Goal: Task Accomplishment & Management: Manage account settings

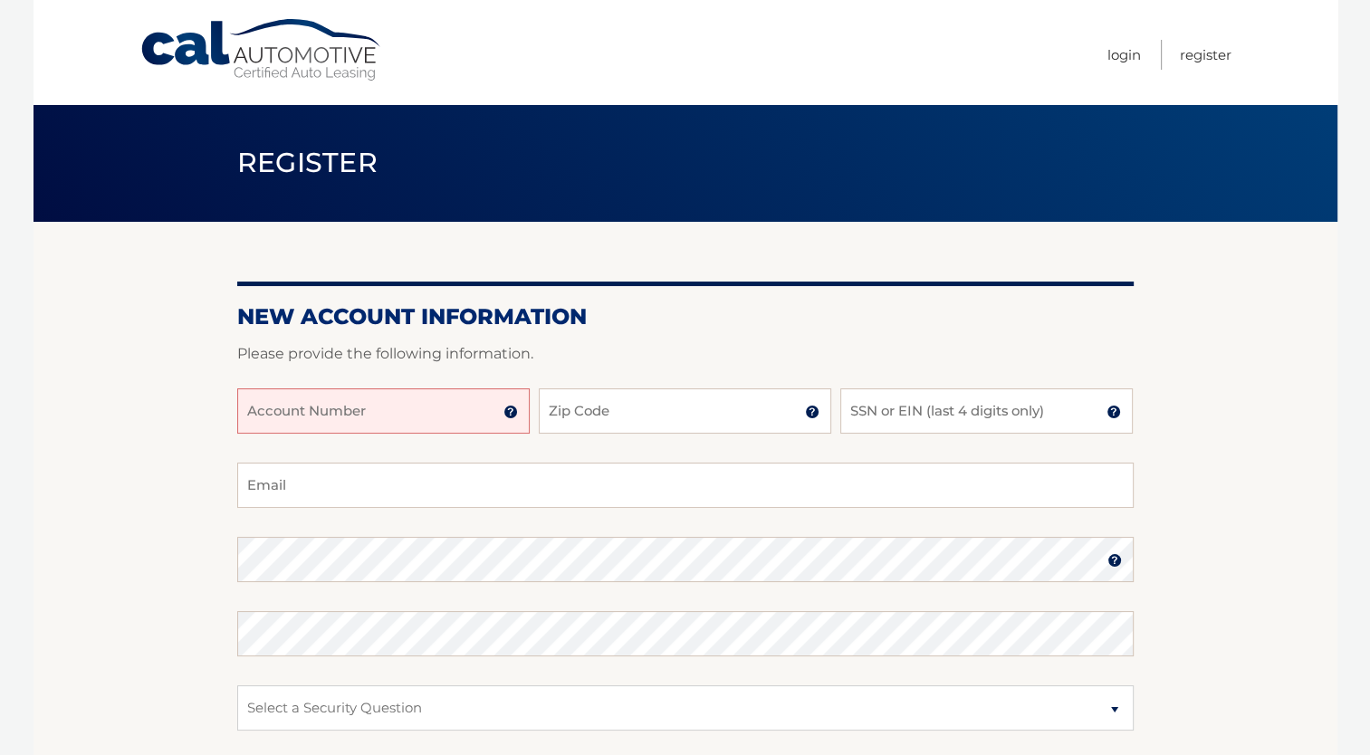
click at [265, 411] on input "Account Number" at bounding box center [383, 411] width 293 height 45
type input "44456006813"
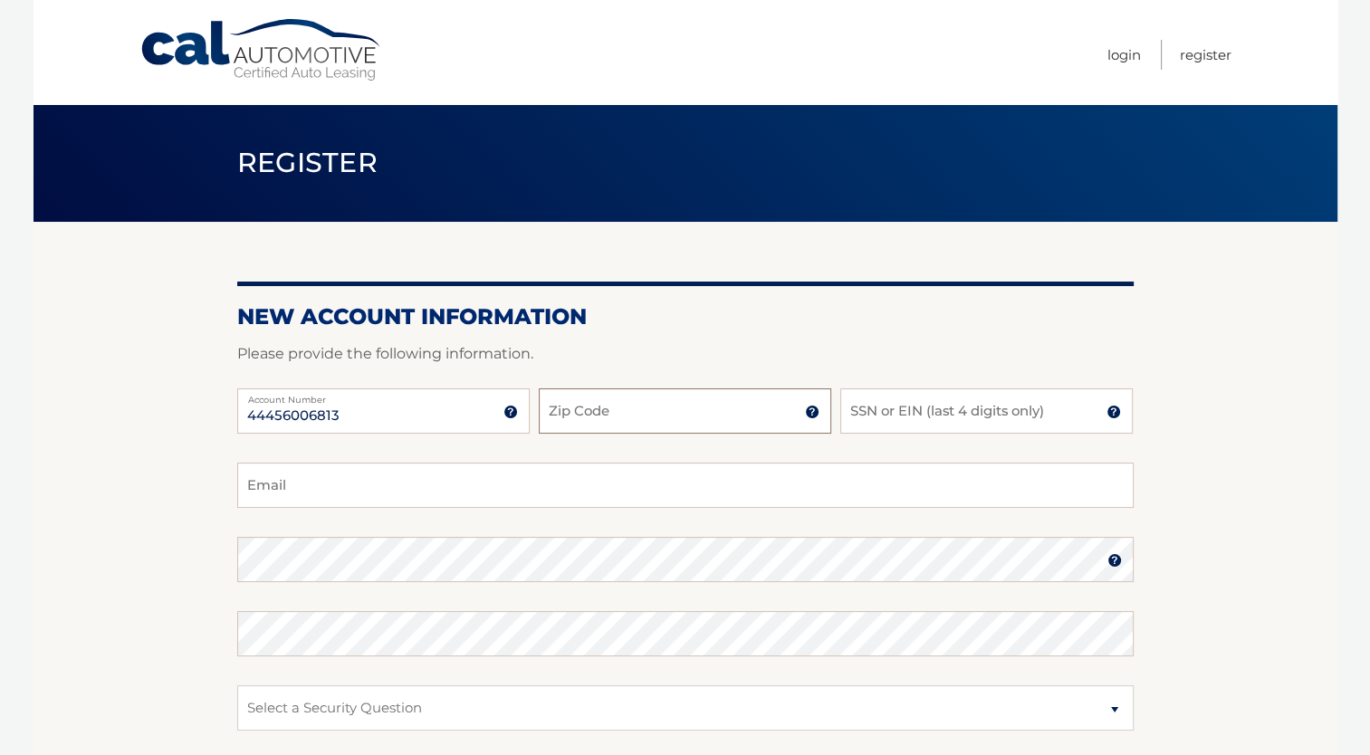
click at [678, 418] on input "Zip Code" at bounding box center [685, 411] width 293 height 45
type input "08021"
click at [907, 418] on input "SSN or EIN (last 4 digits only)" at bounding box center [987, 411] width 293 height 45
type input "3525"
click at [373, 491] on input "Email" at bounding box center [685, 485] width 897 height 45
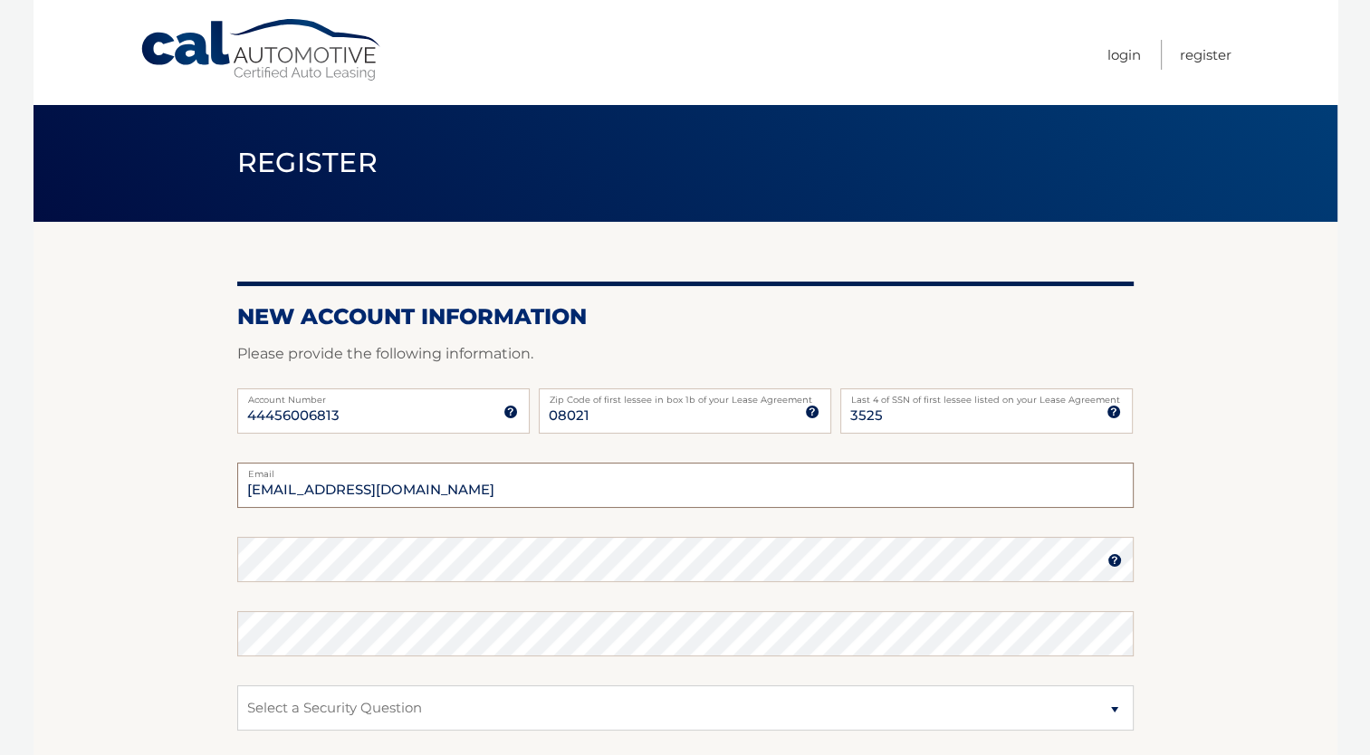
type input "mdipipi@gmail.com"
click at [1114, 561] on img at bounding box center [1115, 560] width 14 height 14
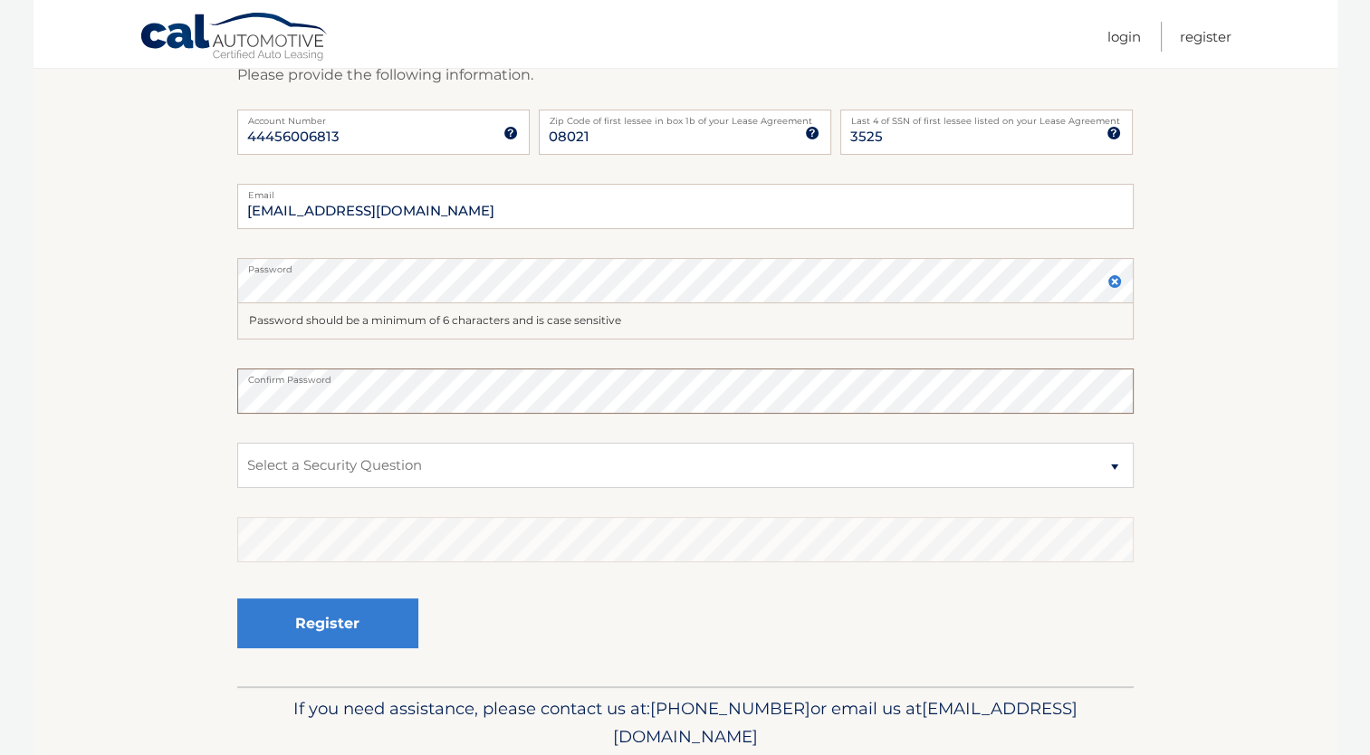
scroll to position [304, 0]
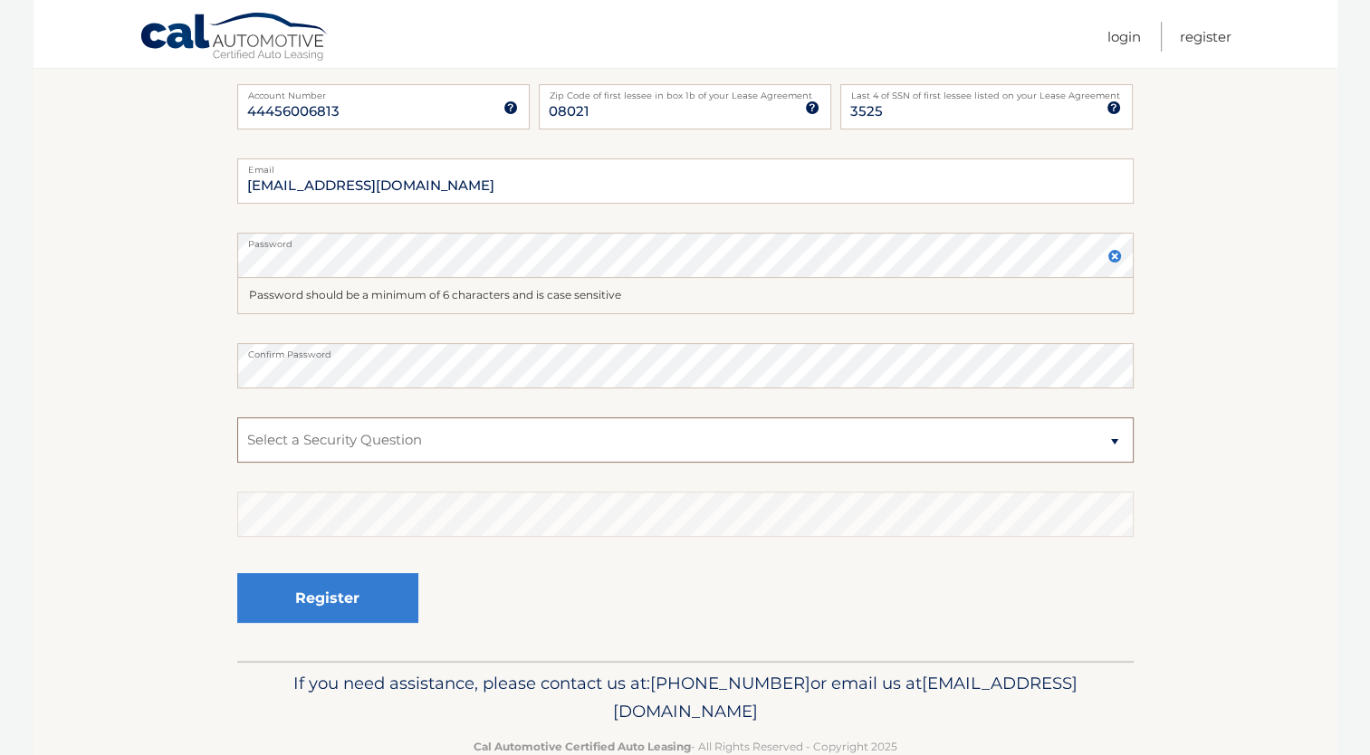
click at [1111, 444] on select "Select a Security Question What was the name of your elementary school? What is…" at bounding box center [685, 440] width 897 height 45
select select "3"
click at [237, 418] on select "Select a Security Question What was the name of your elementary school? What is…" at bounding box center [685, 440] width 897 height 45
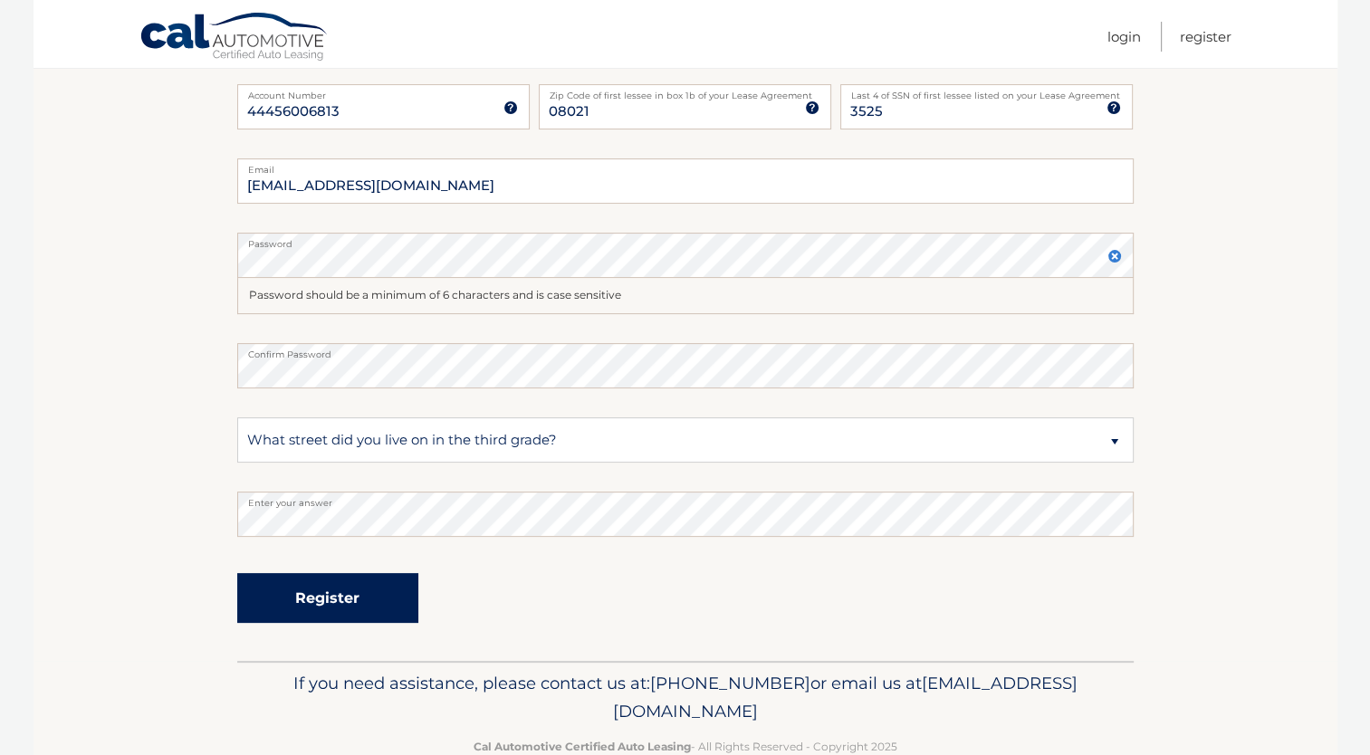
click at [370, 610] on button "Register" at bounding box center [327, 598] width 181 height 50
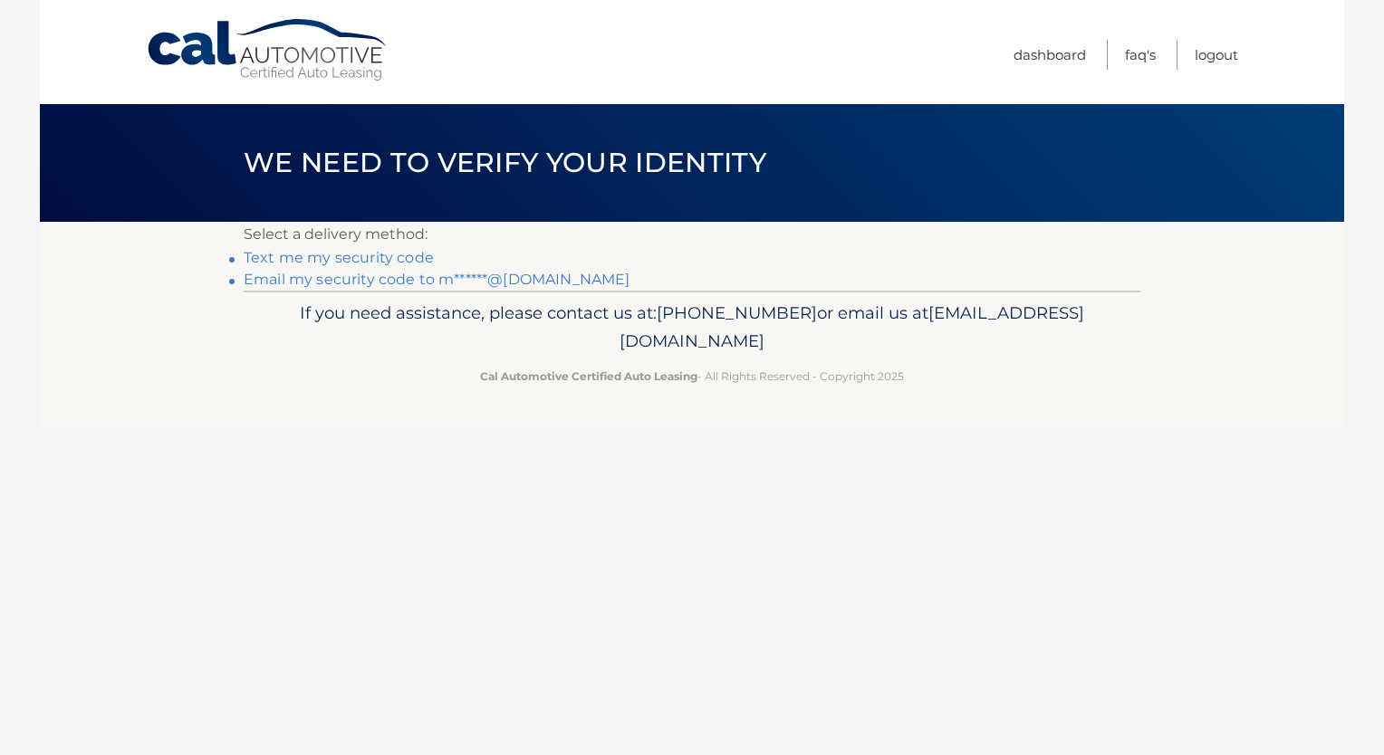
click at [411, 261] on link "Text me my security code" at bounding box center [339, 257] width 190 height 17
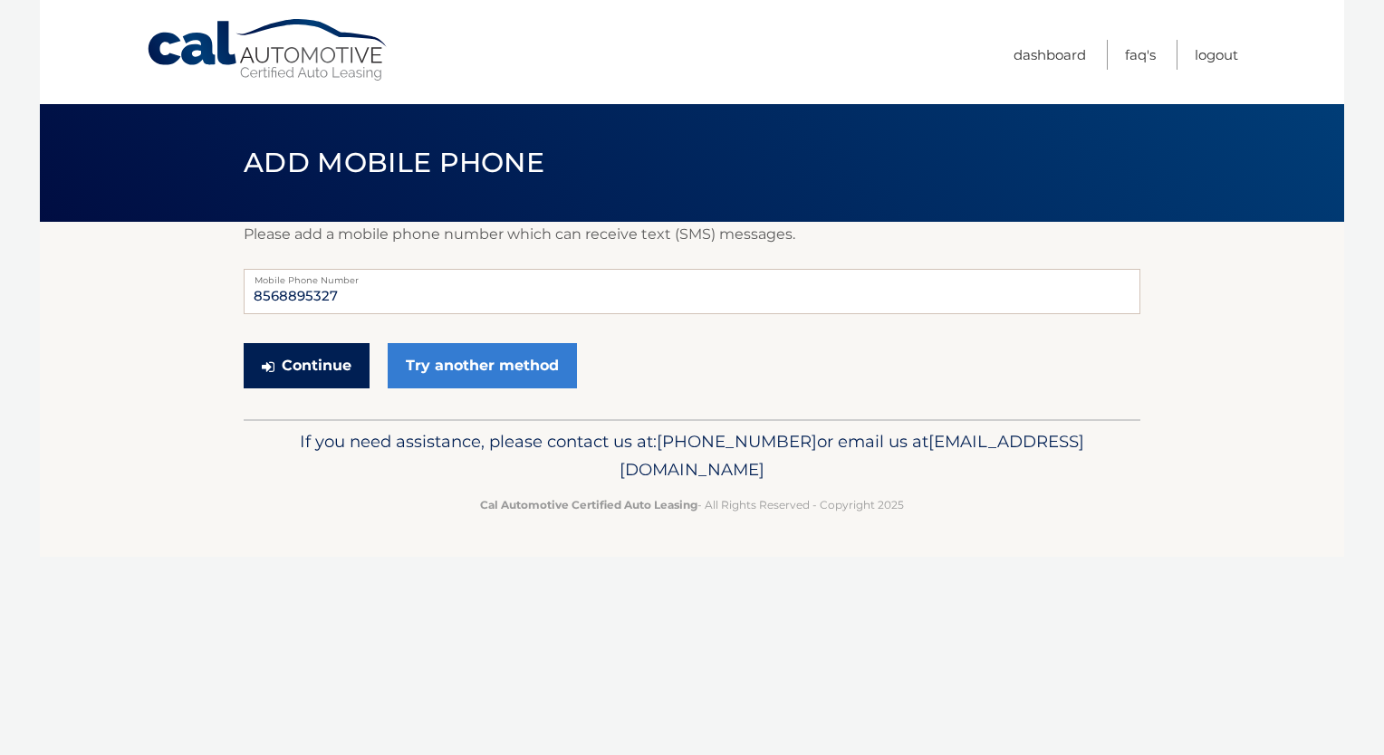
click at [337, 362] on button "Continue" at bounding box center [307, 365] width 126 height 45
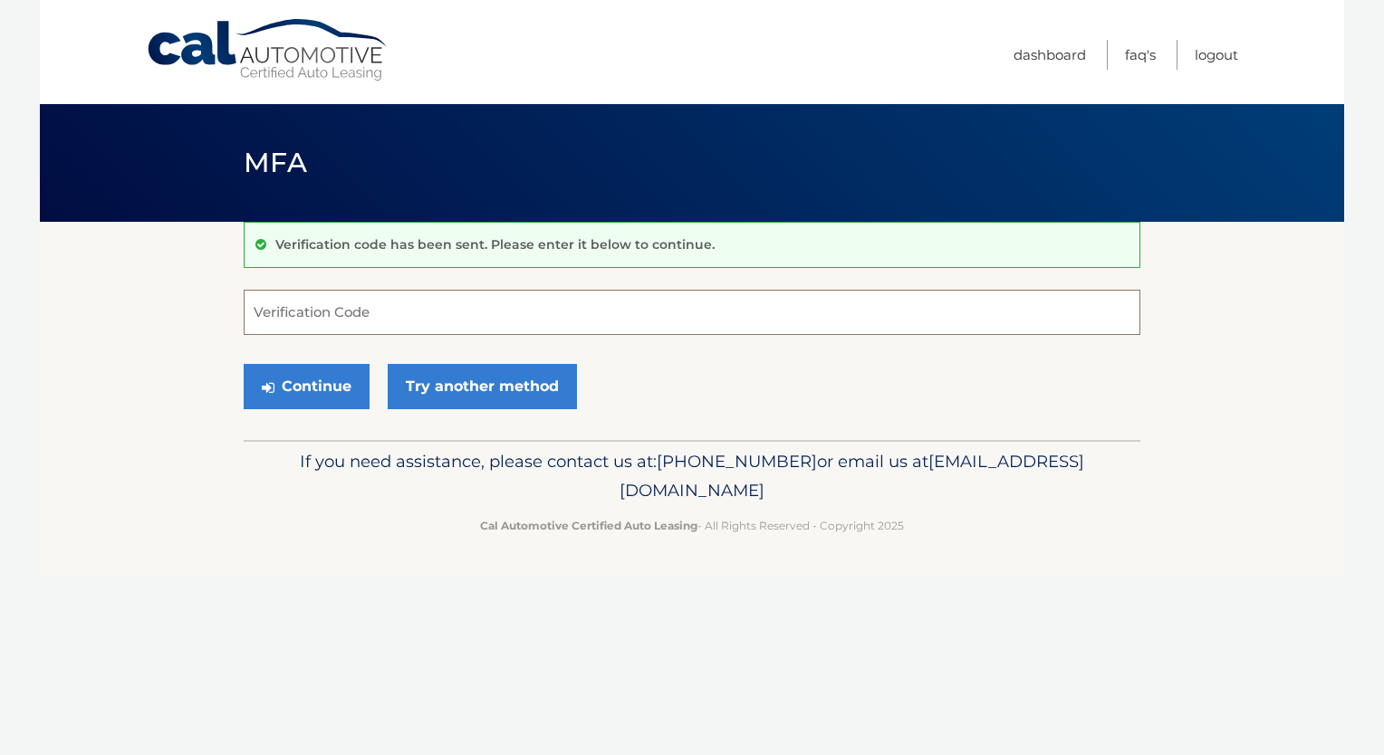
click at [266, 308] on input "Verification Code" at bounding box center [692, 312] width 897 height 45
type input "354123"
click at [333, 380] on button "Continue" at bounding box center [307, 386] width 126 height 45
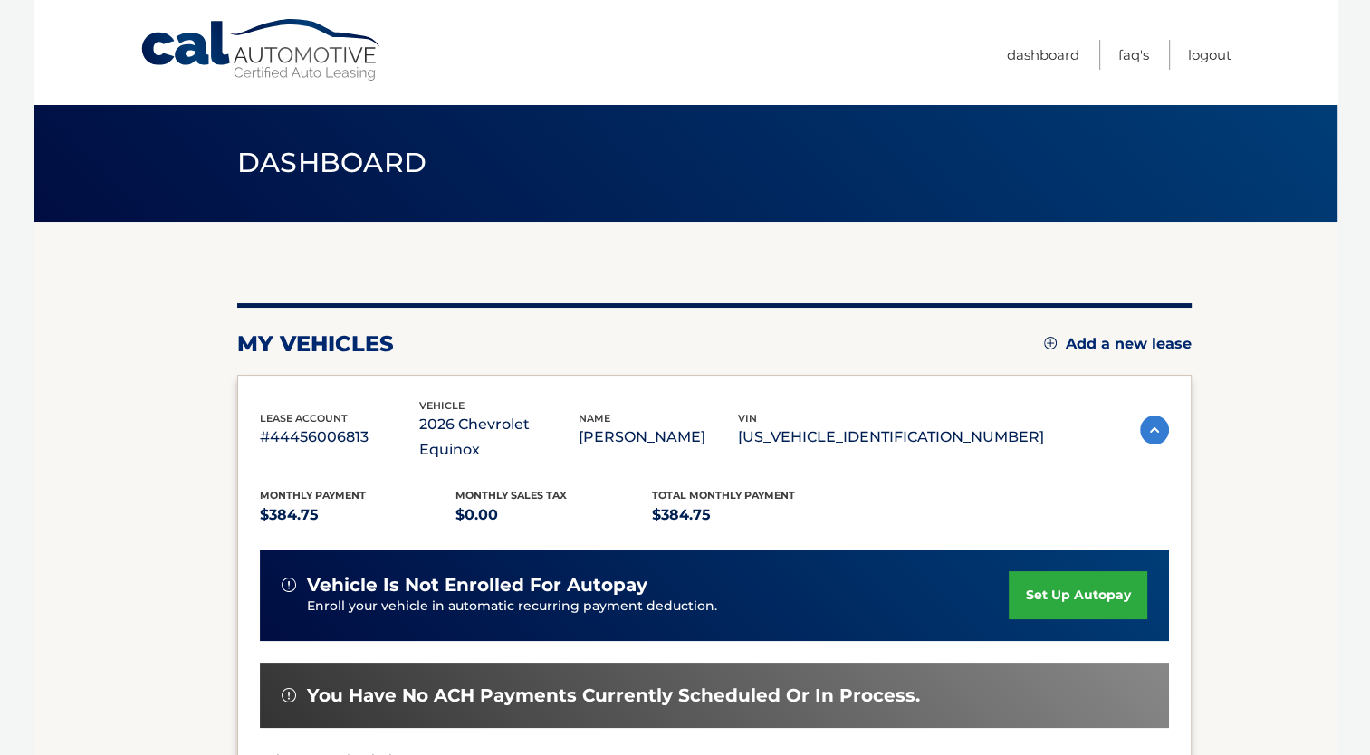
click at [1096, 572] on link "set up autopay" at bounding box center [1078, 596] width 138 height 48
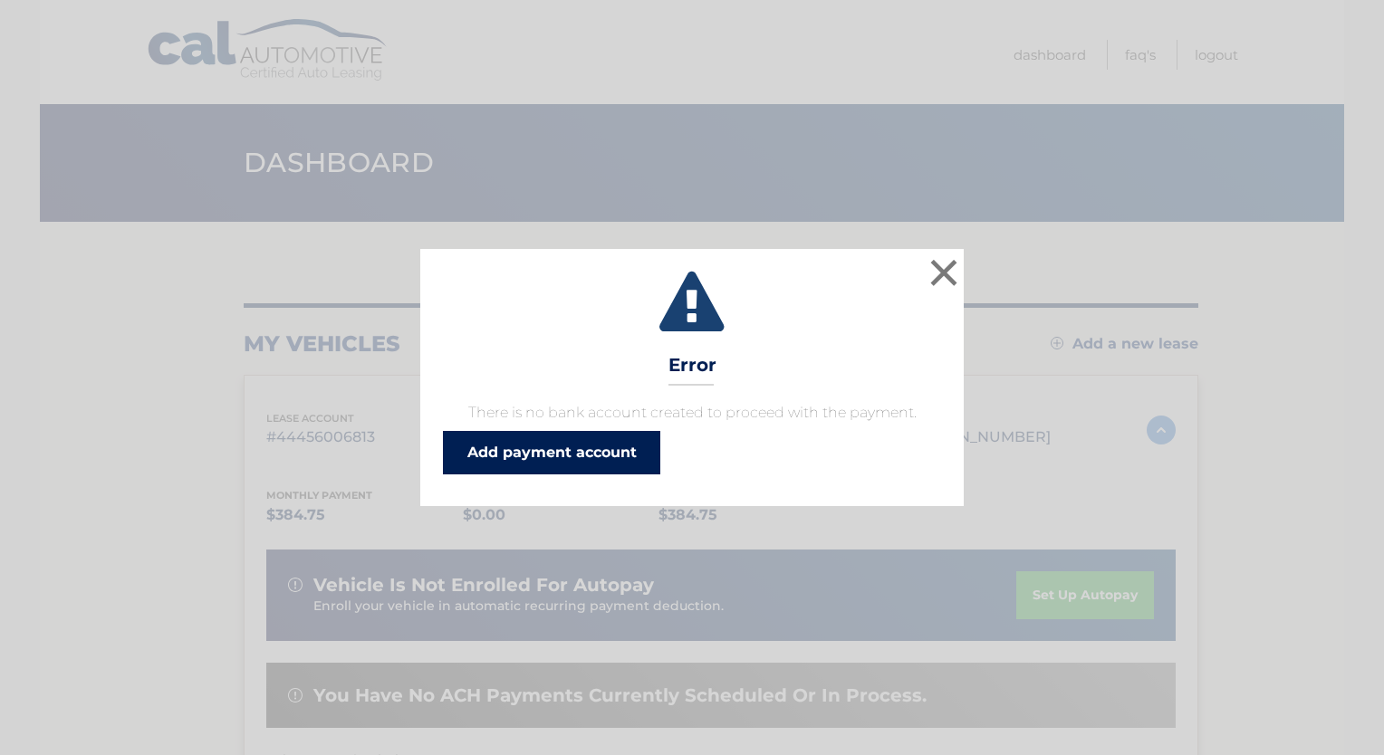
click at [565, 459] on link "Add payment account" at bounding box center [551, 452] width 217 height 43
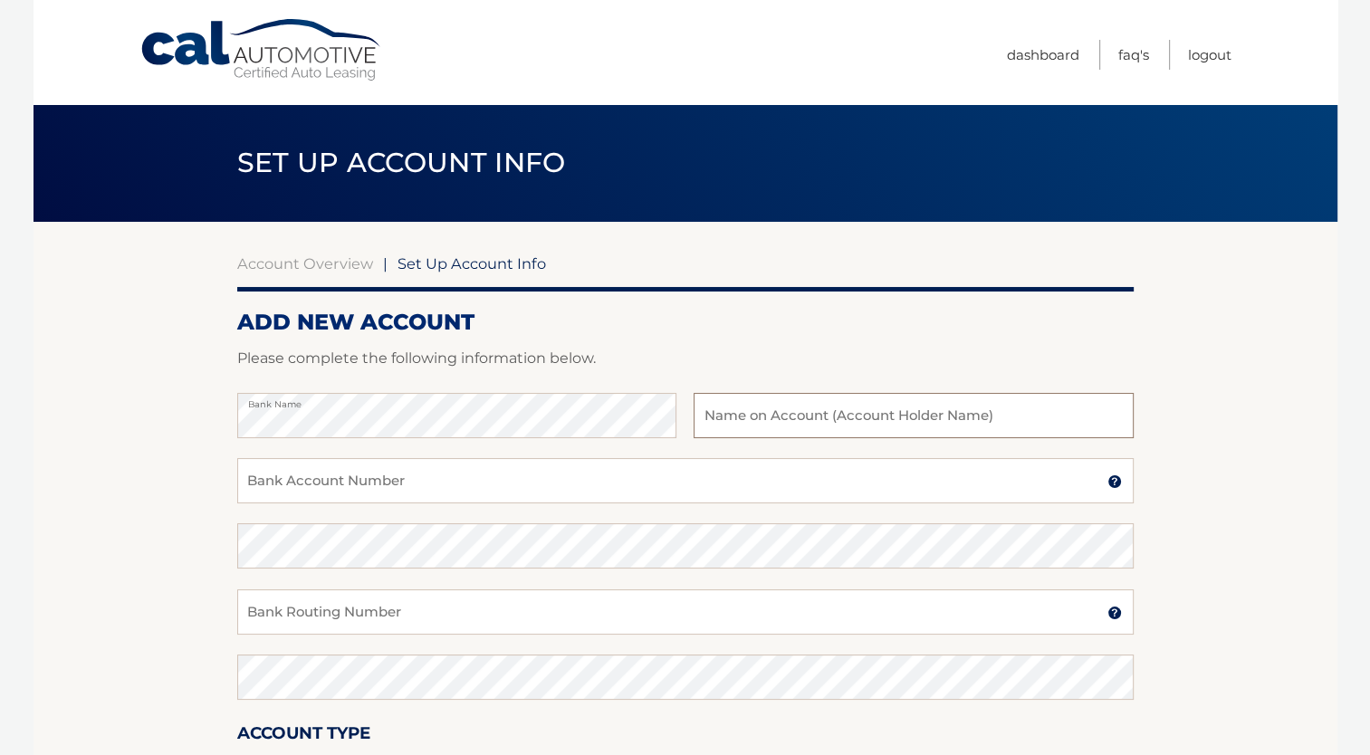
click at [714, 416] on input "text" at bounding box center [913, 415] width 439 height 45
type input "Maria DiPipi"
click at [293, 481] on input "Bank Account Number" at bounding box center [685, 480] width 897 height 45
type input "1000005679063"
click at [254, 610] on input "Bank Routing Number" at bounding box center [685, 612] width 897 height 45
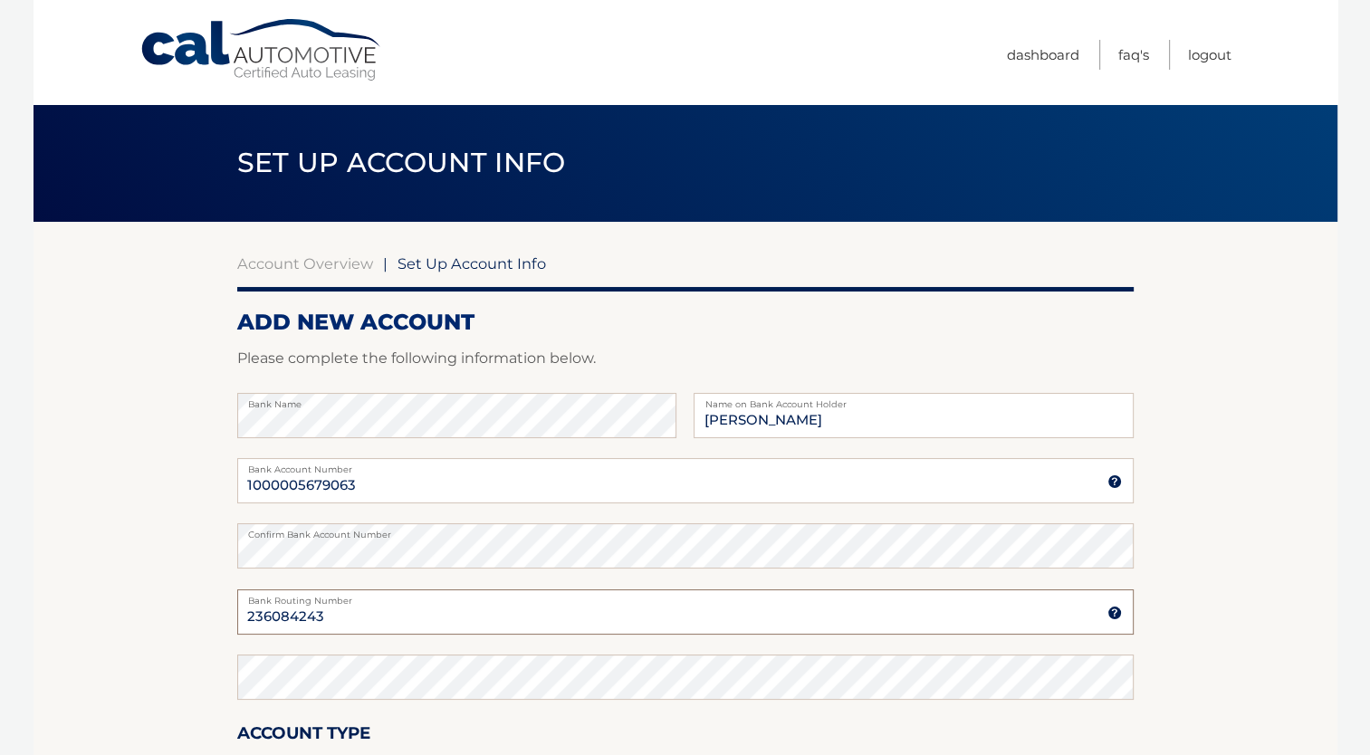
type input "236084243"
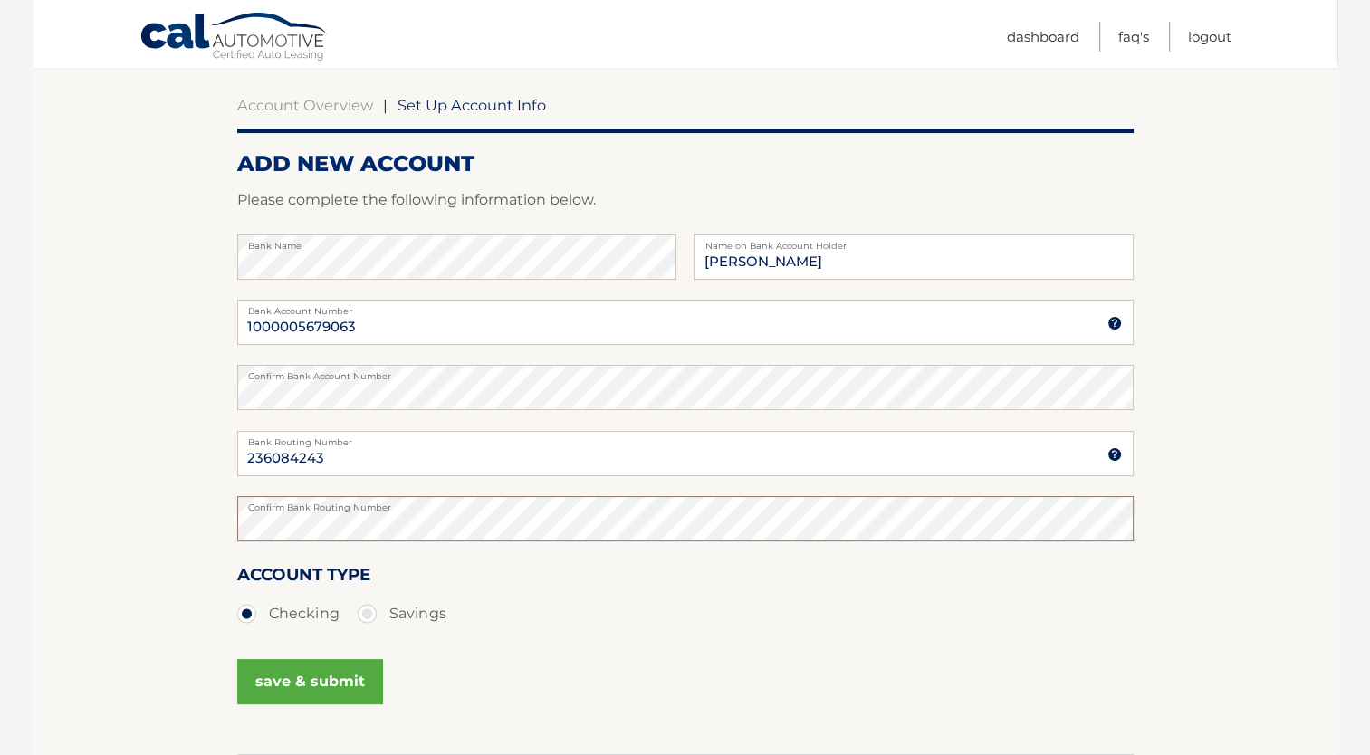
scroll to position [293, 0]
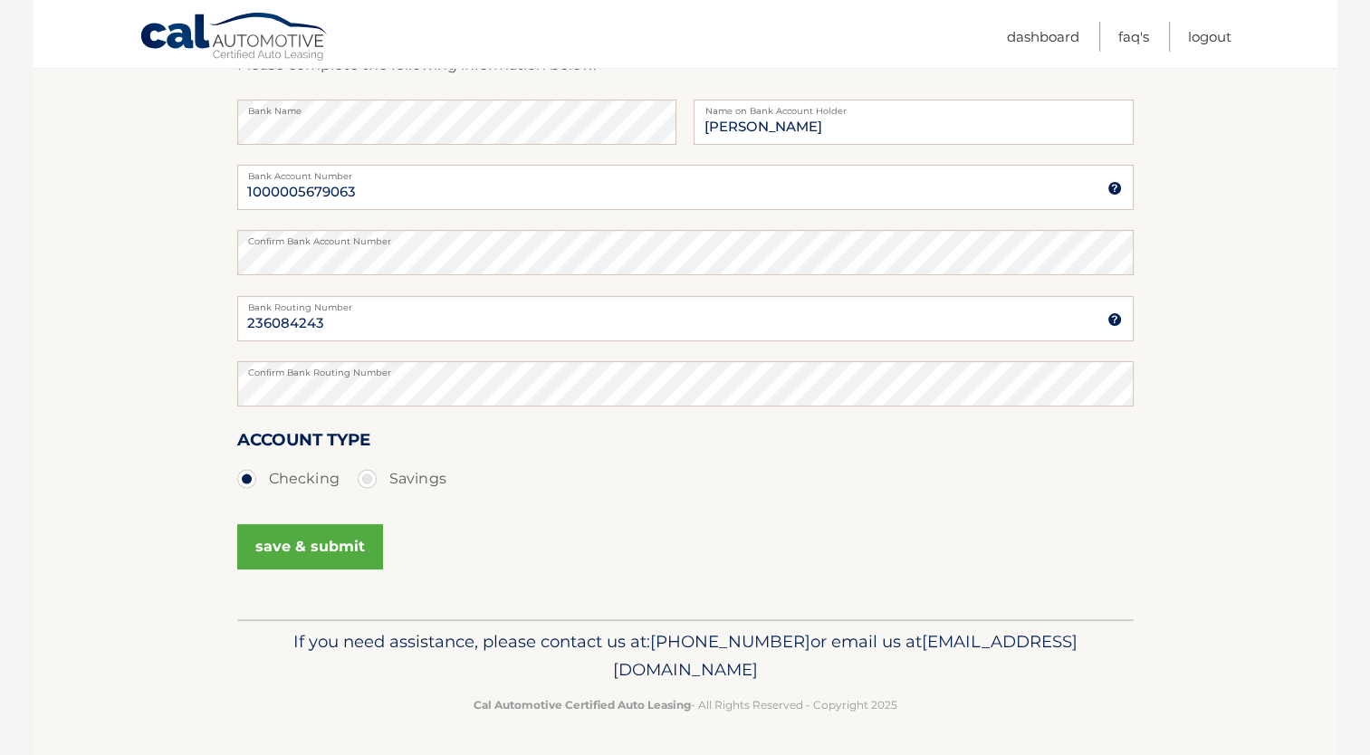
click at [300, 545] on button "save & submit" at bounding box center [310, 546] width 146 height 45
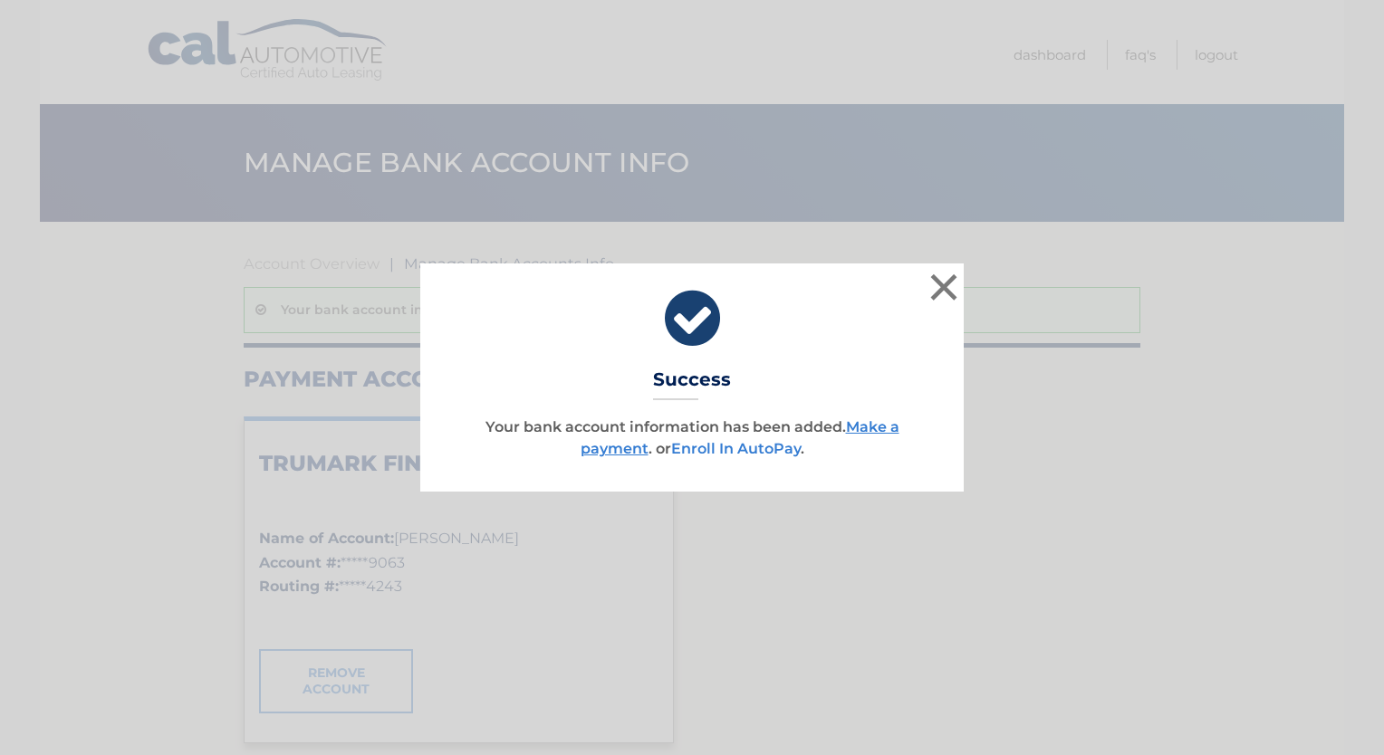
click at [747, 455] on link "Enroll In AutoPay" at bounding box center [736, 448] width 130 height 17
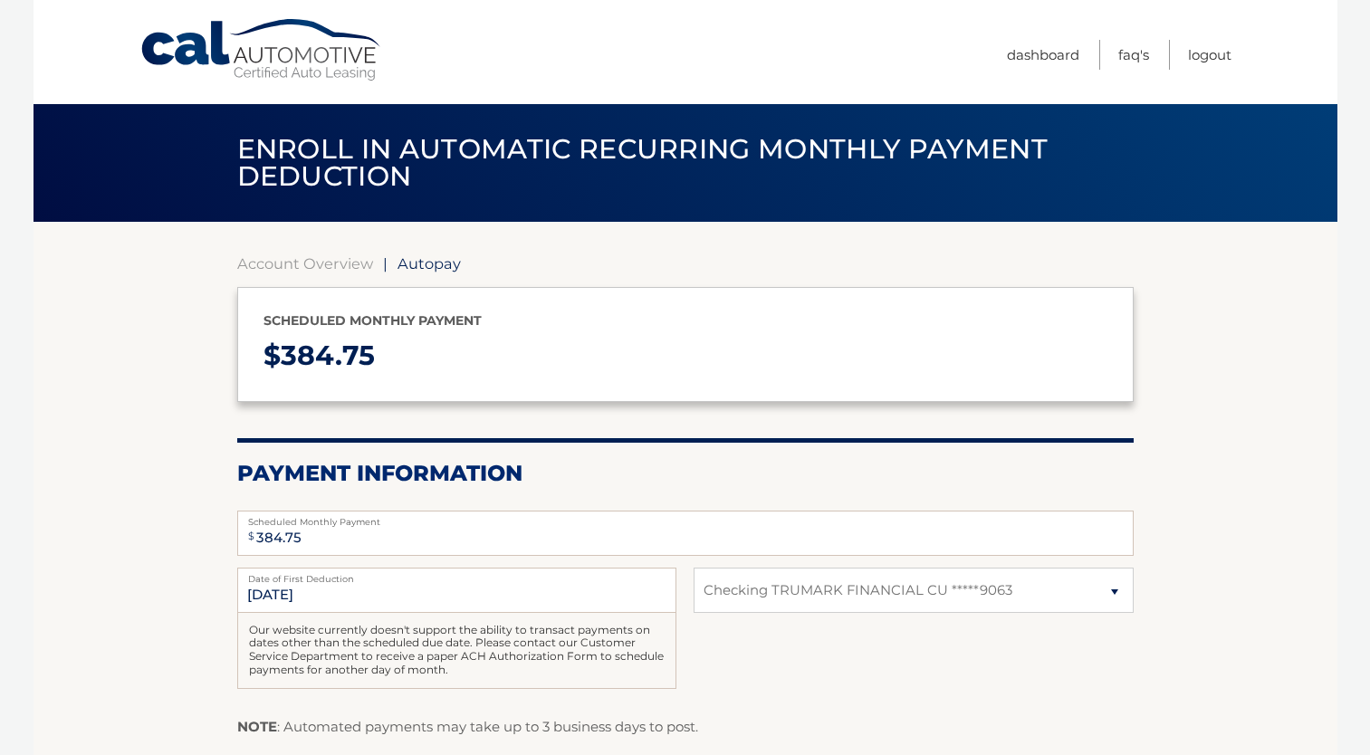
select select "MDVlNTRmZWUtZjJhZC00YTNhLTkzYmYtOGZhMDBlMGM5OTM5"
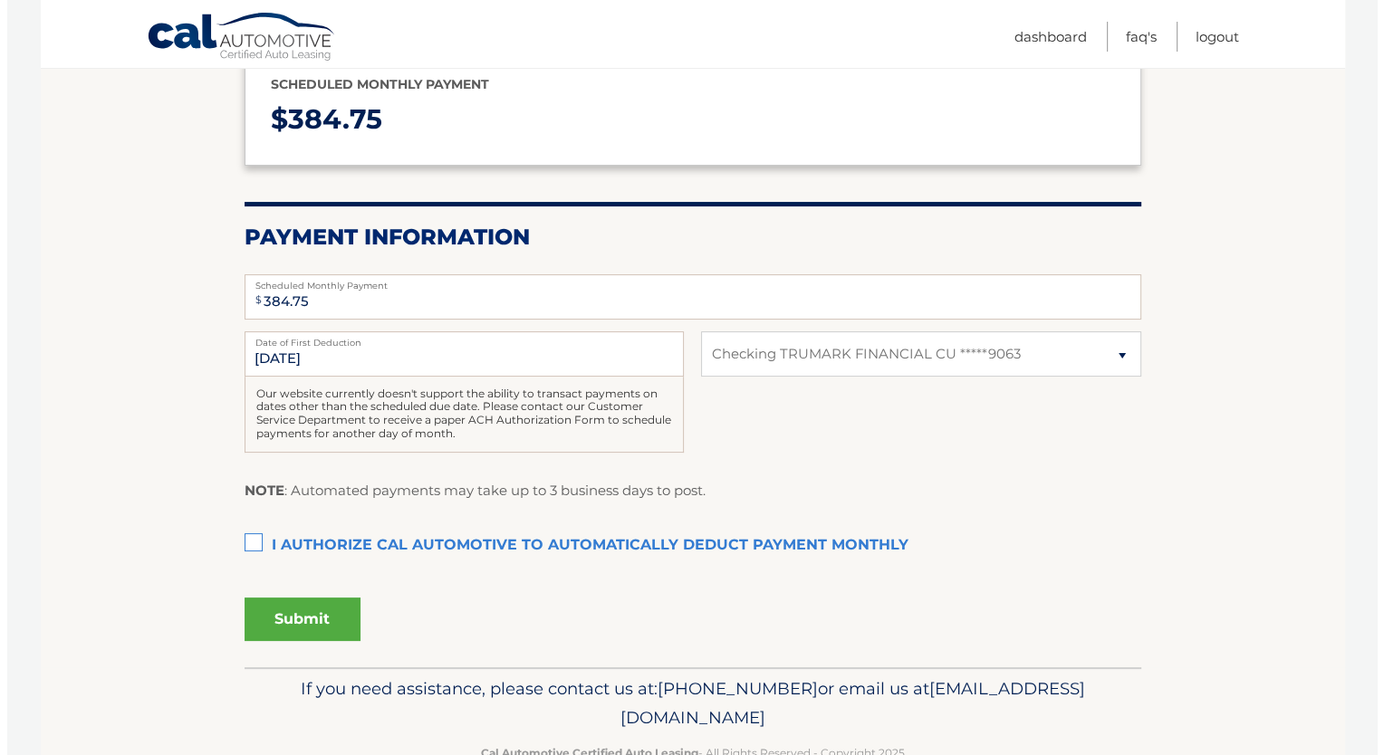
scroll to position [243, 0]
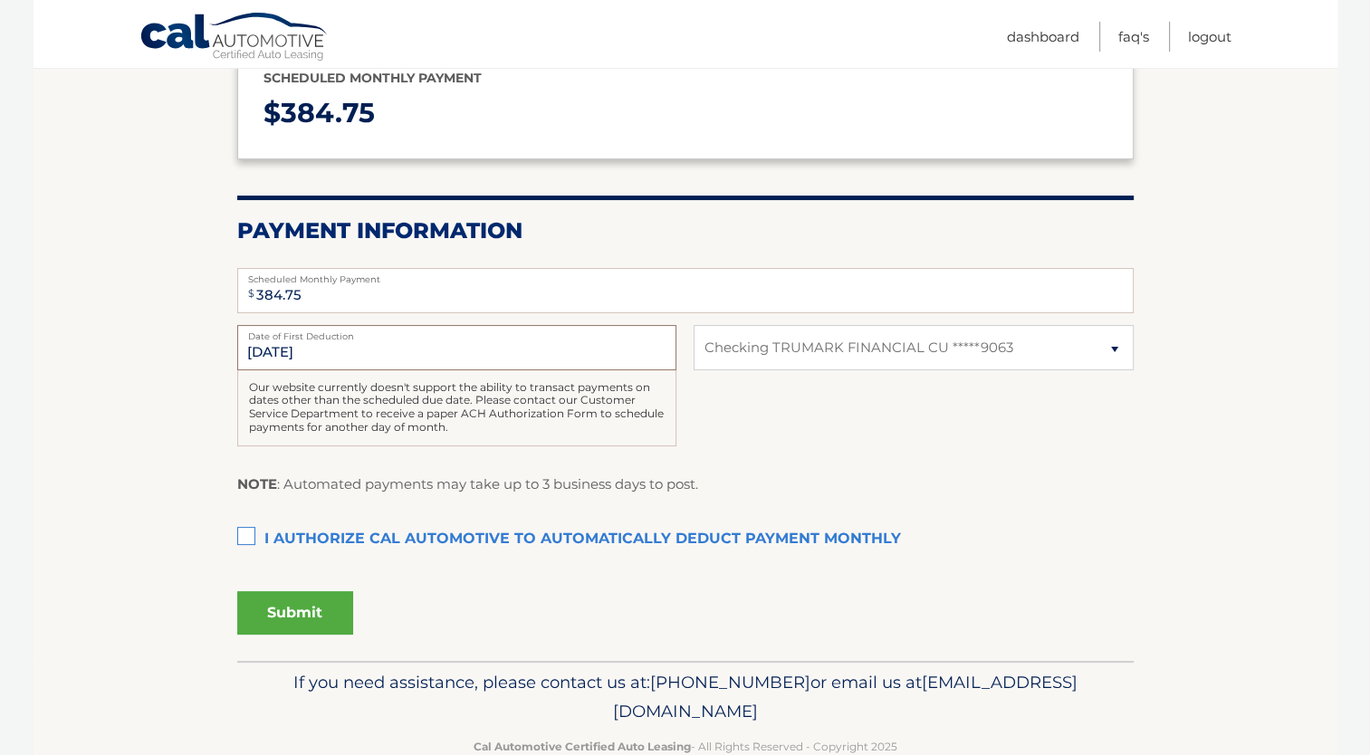
click at [344, 345] on input "[DATE]" at bounding box center [456, 347] width 439 height 45
click at [286, 357] on input "[DATE]" at bounding box center [456, 347] width 439 height 45
click at [250, 538] on label "I authorize cal automotive to automatically deduct payment monthly This checkbo…" at bounding box center [685, 540] width 897 height 36
click at [0, 0] on input "I authorize cal automotive to automatically deduct payment monthly This checkbo…" at bounding box center [0, 0] width 0 height 0
click at [307, 630] on button "Submit" at bounding box center [295, 612] width 116 height 43
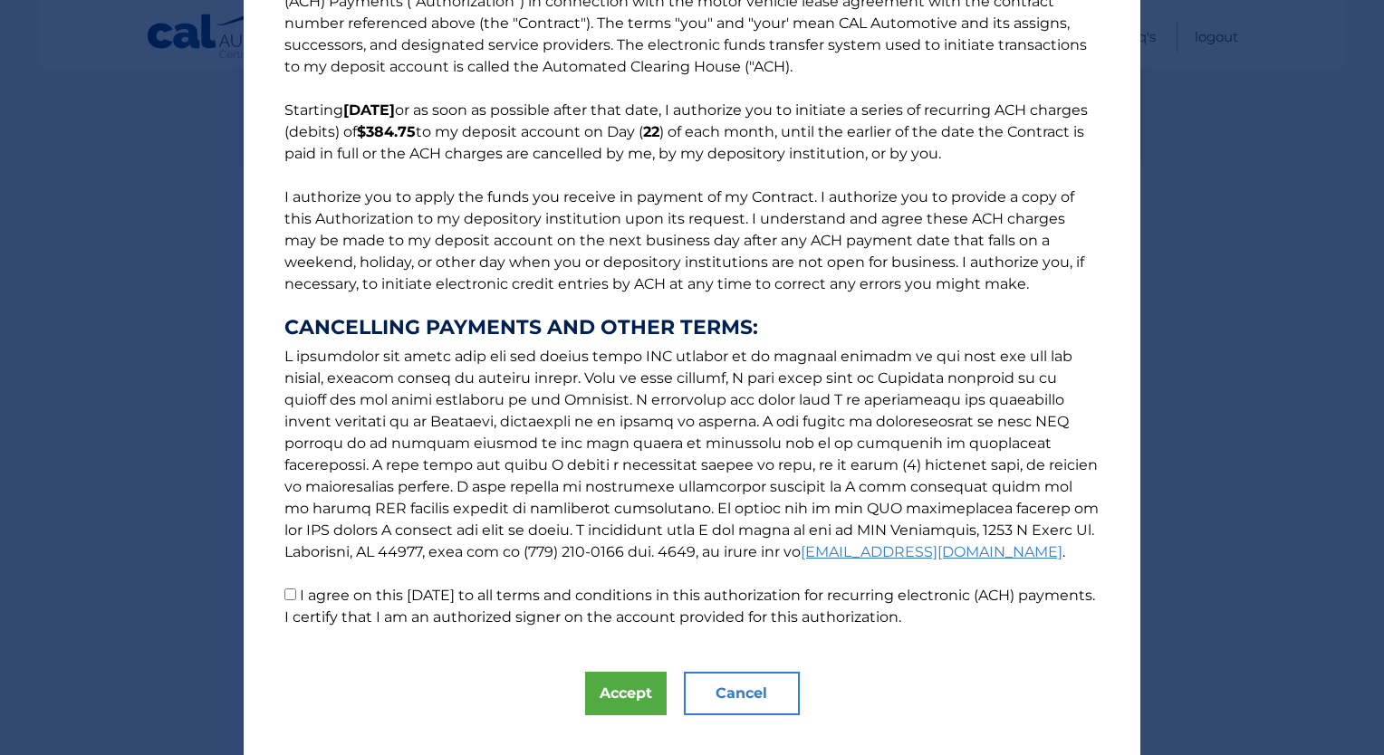
scroll to position [100, 0]
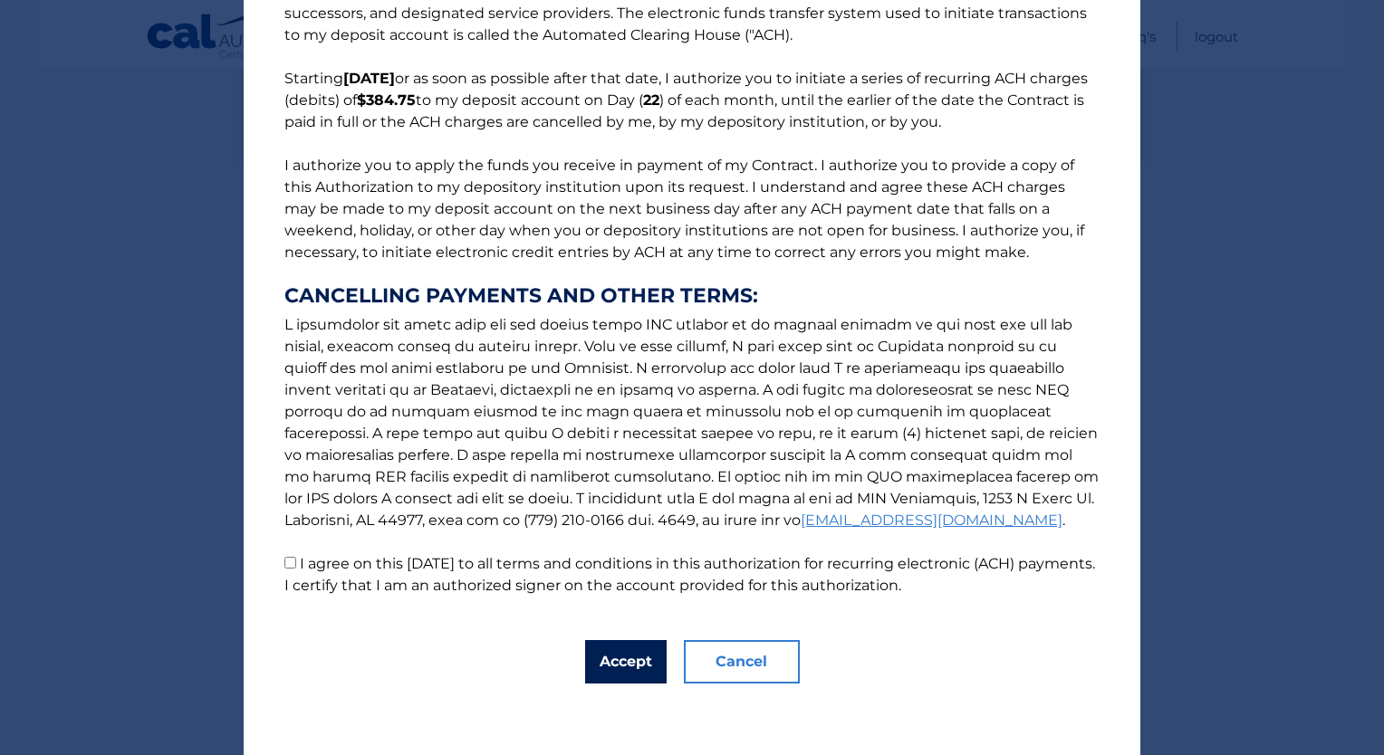
click at [615, 674] on button "Accept" at bounding box center [626, 661] width 82 height 43
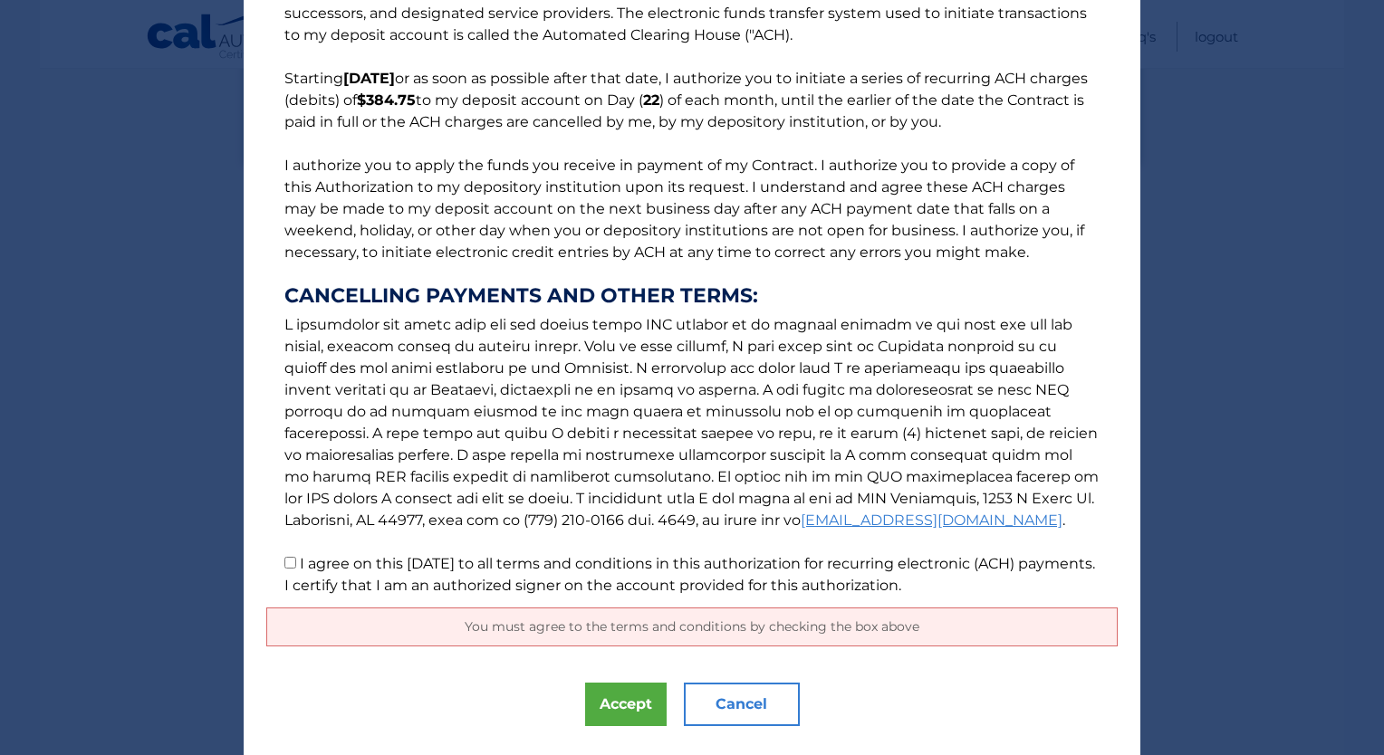
click at [293, 570] on label "I agree on this [DATE] to all terms and conditions in this authorization for re…" at bounding box center [689, 574] width 811 height 39
click at [293, 569] on input "I agree on this [DATE] to all terms and conditions in this authorization for re…" at bounding box center [290, 563] width 12 height 12
checkbox input "true"
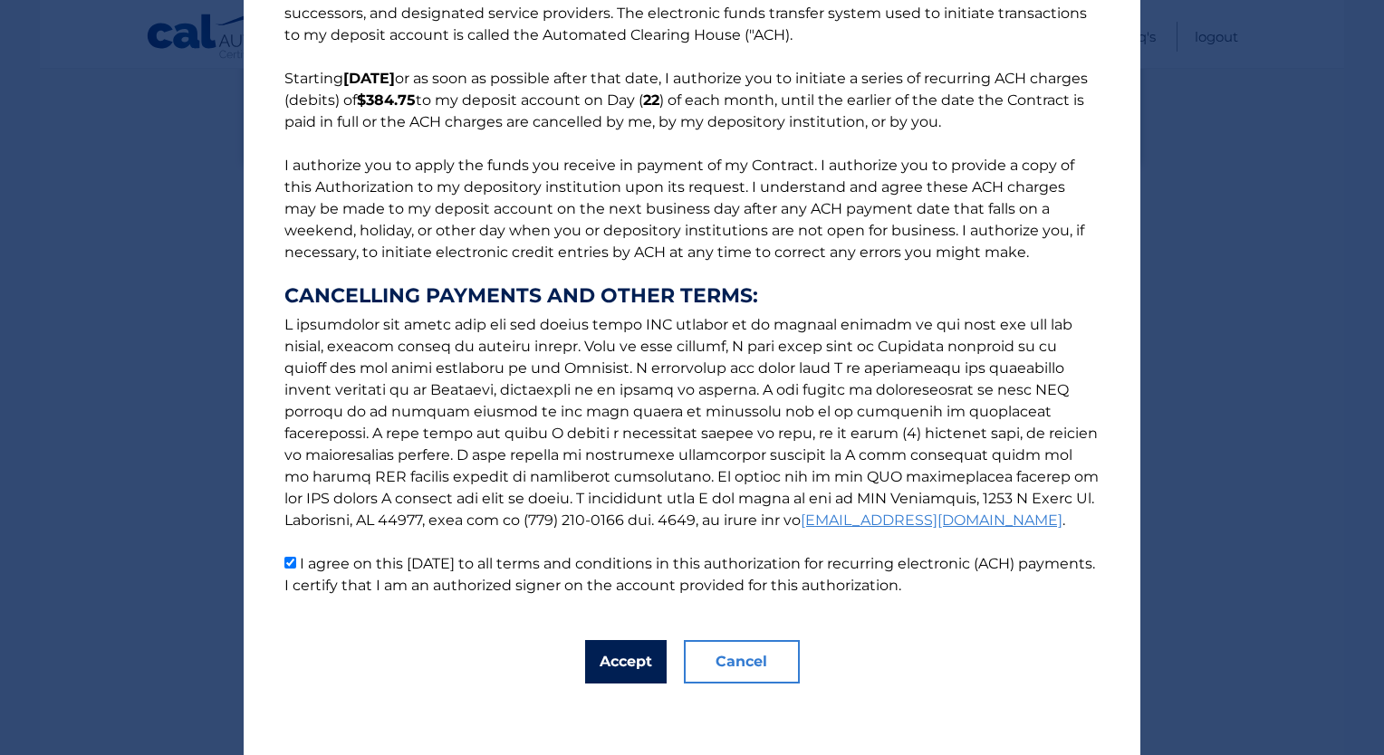
click at [616, 680] on button "Accept" at bounding box center [626, 661] width 82 height 43
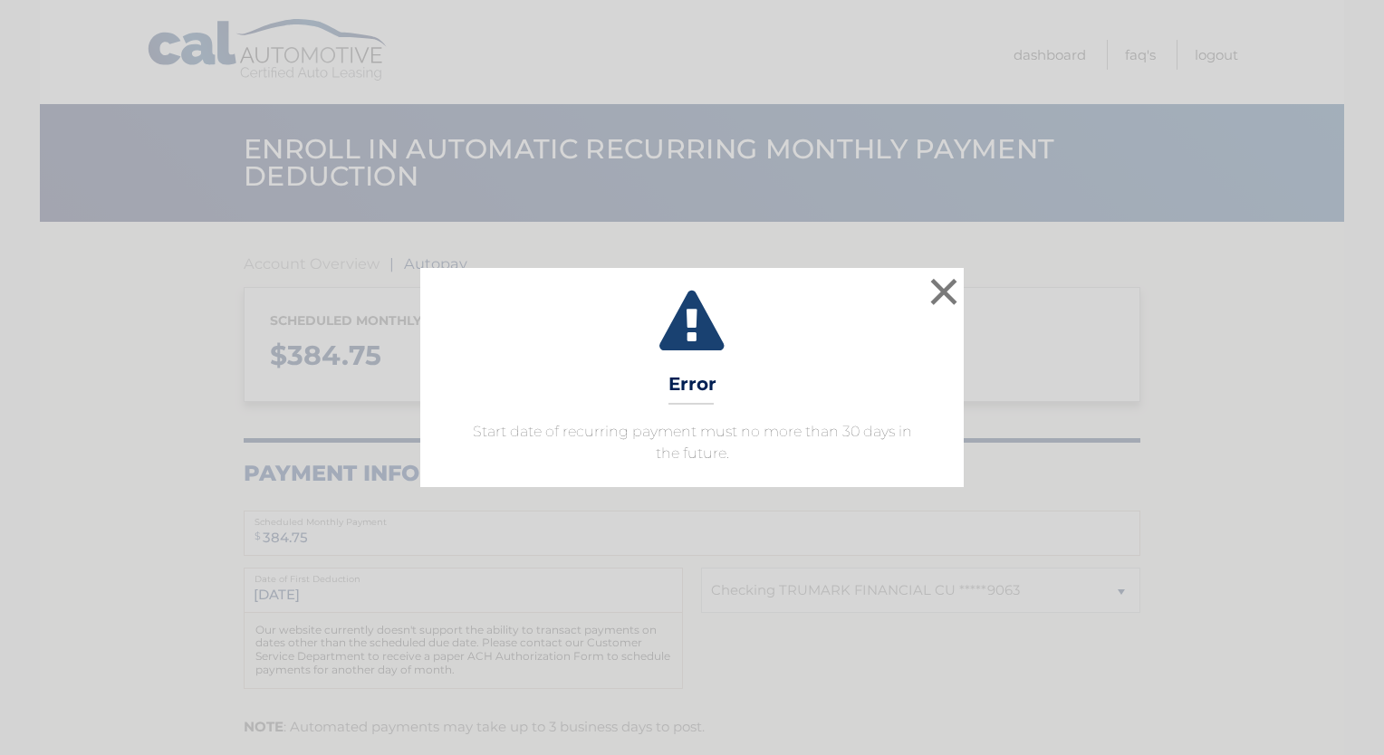
select select "MDVlNTRmZWUtZjJhZC00YTNhLTkzYmYtOGZhMDBlMGM5OTM5"
click at [958, 289] on button "×" at bounding box center [944, 292] width 36 height 36
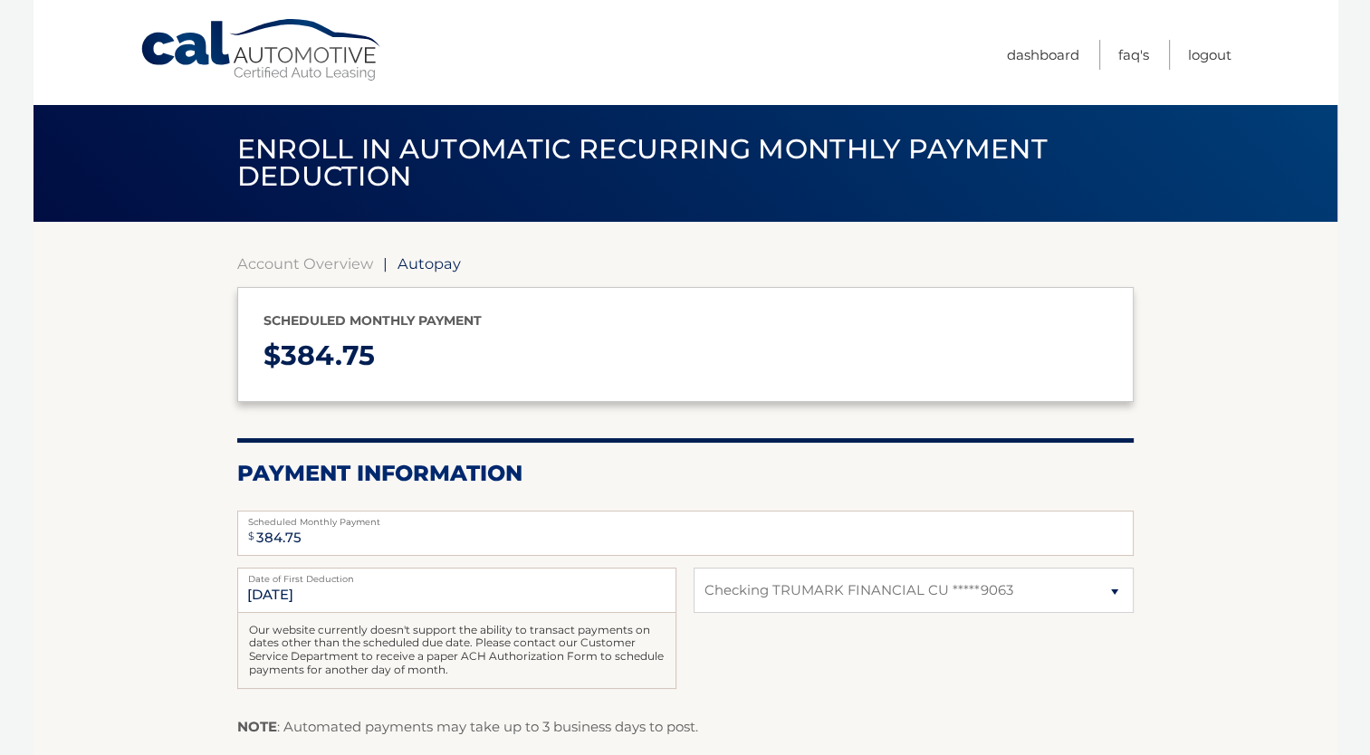
click at [1205, 260] on section "Account Overview | Autopay Scheduled monthly payment $ 384.75 Payment Informati…" at bounding box center [686, 563] width 1304 height 682
click at [1232, 464] on section "Account Overview | Autopay Scheduled monthly payment $ 384.75 Payment Informati…" at bounding box center [686, 563] width 1304 height 682
click at [325, 272] on link "Account Overview" at bounding box center [305, 264] width 136 height 18
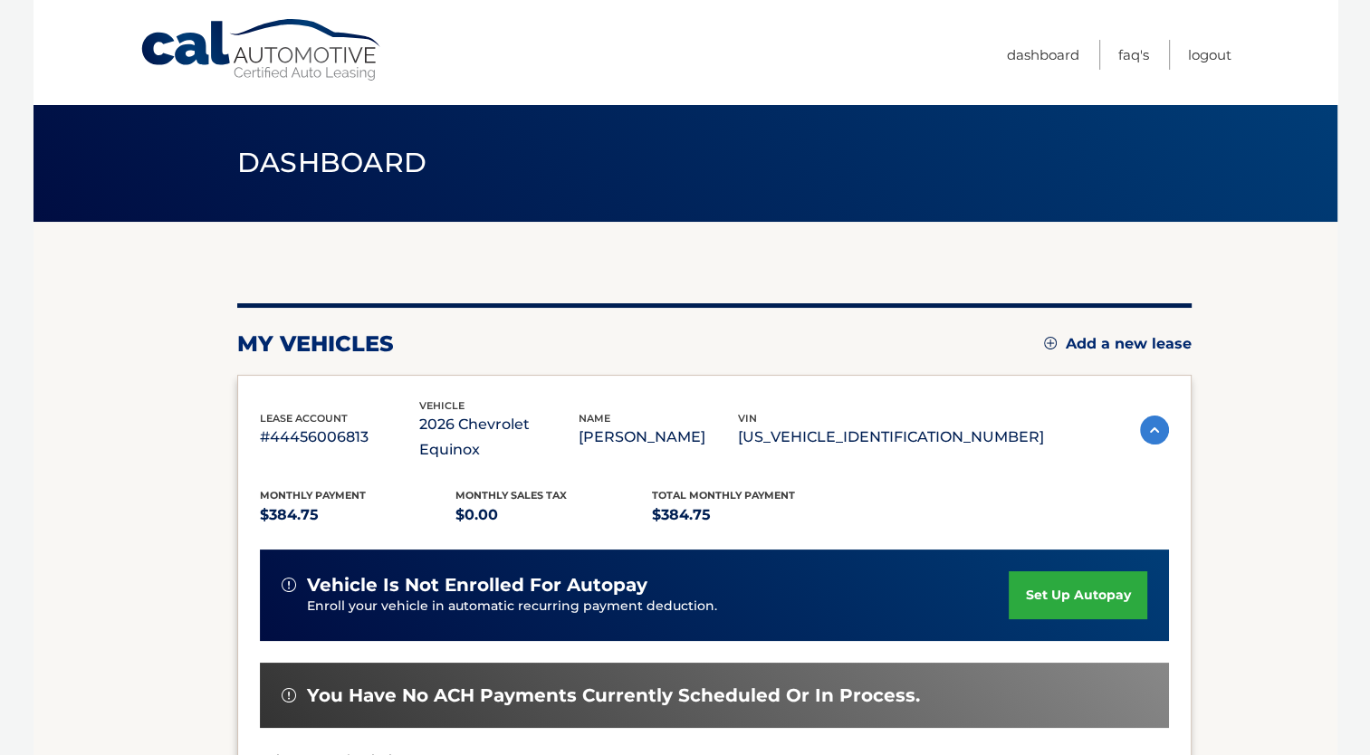
click at [1311, 397] on section "my vehicles Add a new lease lease account #44456006813 vehicle 2026 Chevrolet E…" at bounding box center [686, 604] width 1304 height 764
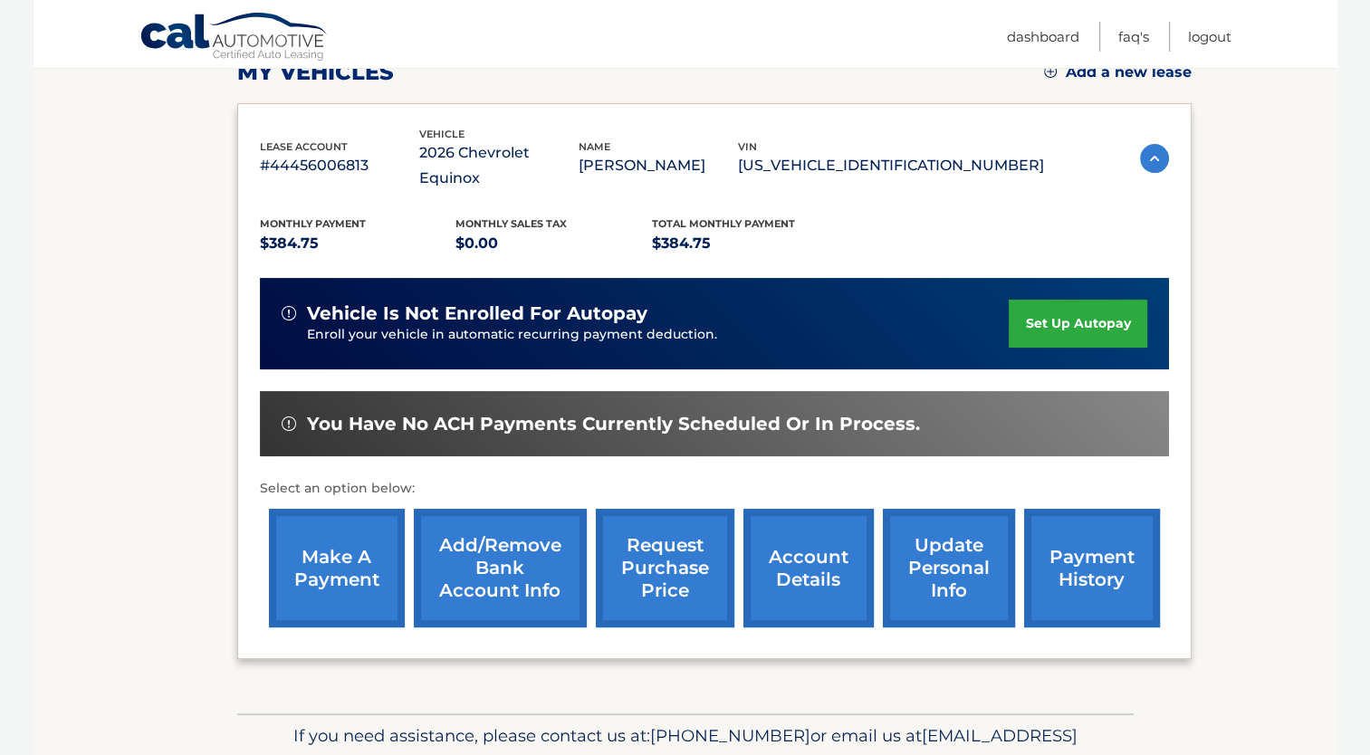
scroll to position [340, 0]
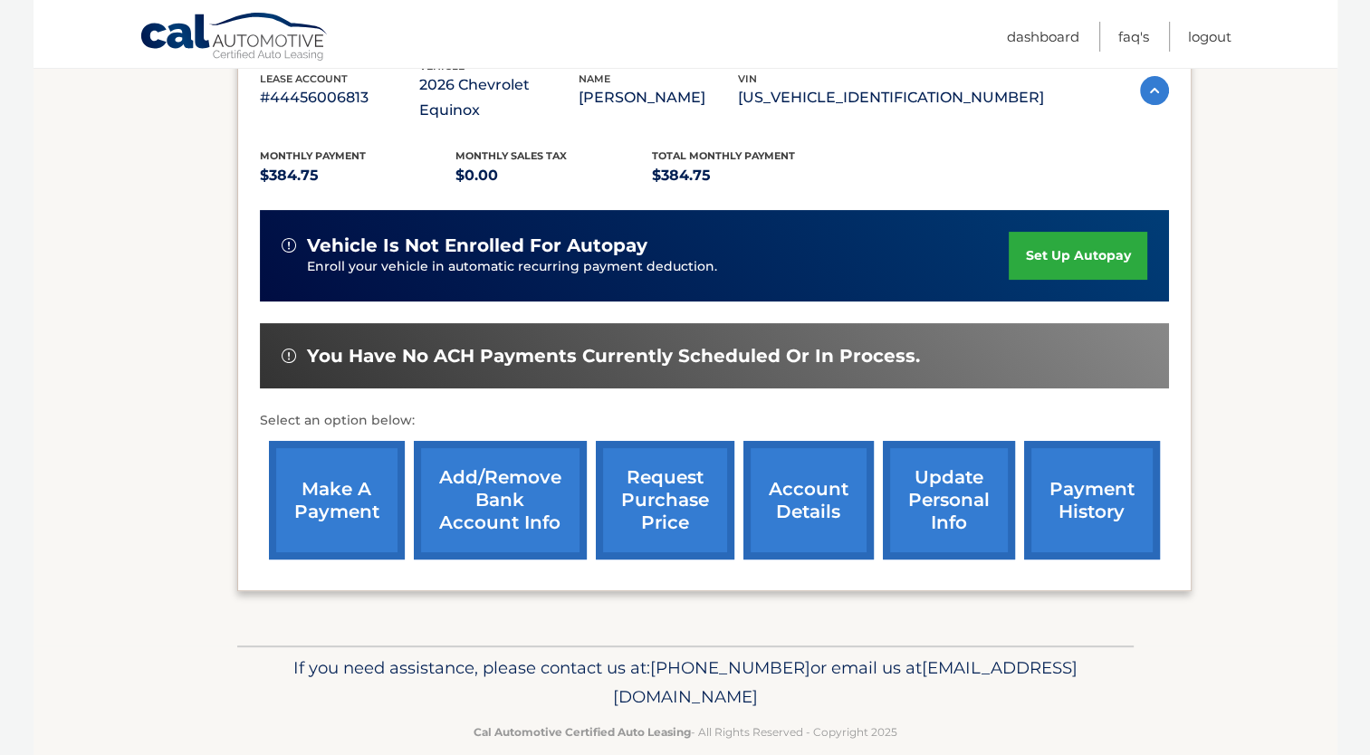
click at [339, 478] on link "make a payment" at bounding box center [337, 500] width 136 height 119
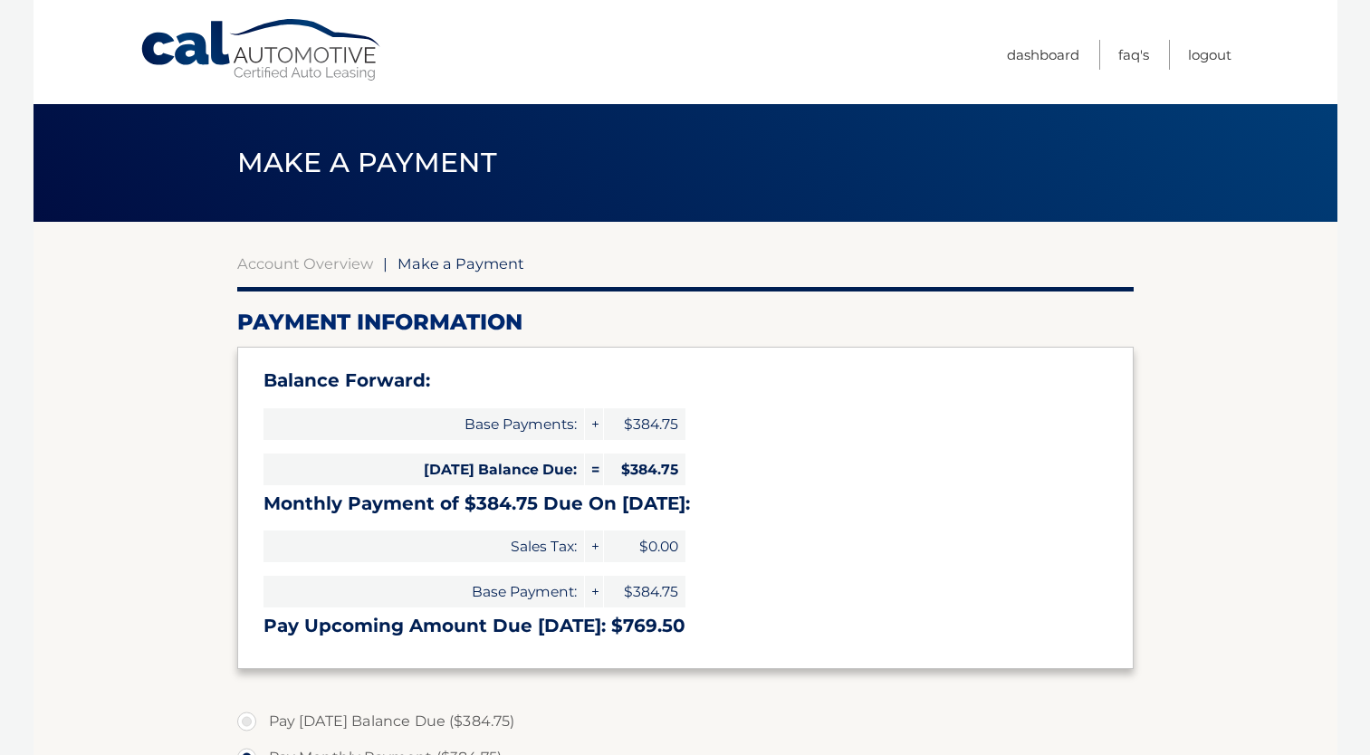
select select "MDVlNTRmZWUtZjJhZC00YTNhLTkzYmYtOGZhMDBlMGM5OTM5"
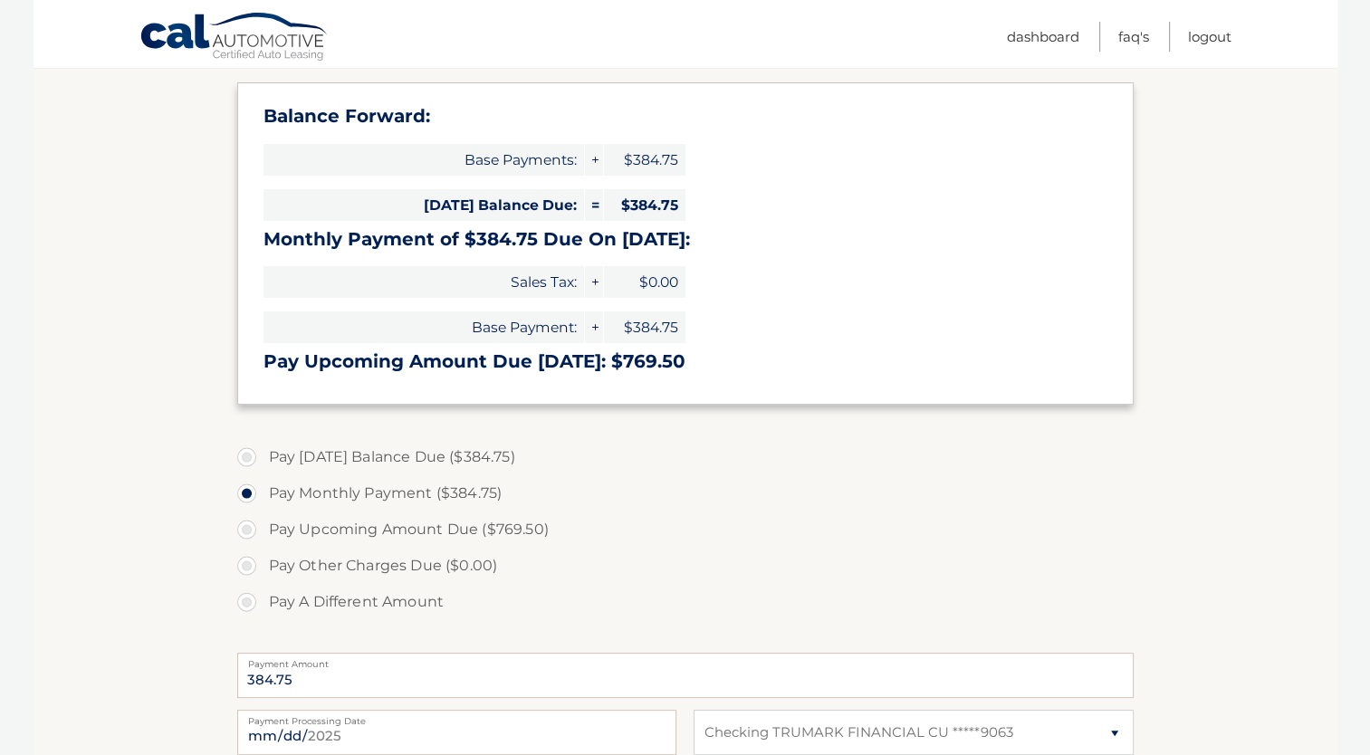
scroll to position [267, 0]
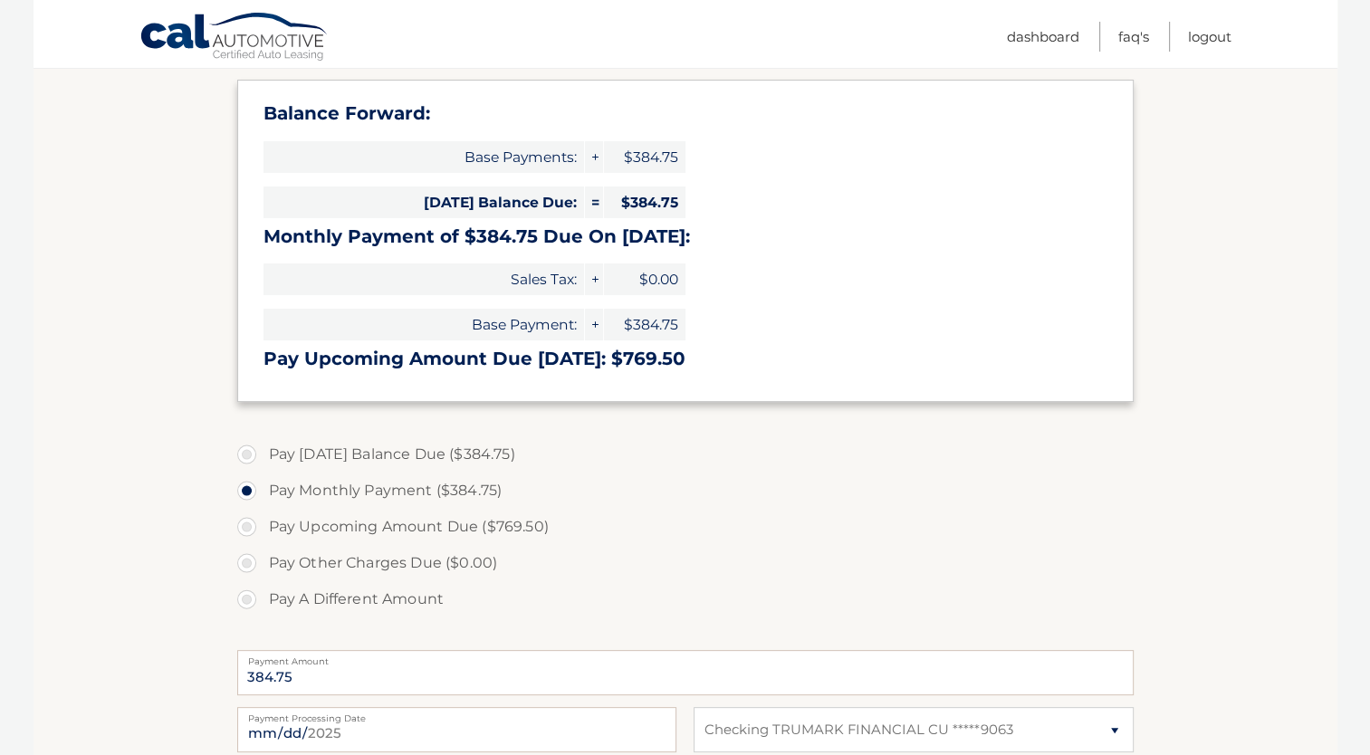
click at [246, 454] on label "Pay Today's Balance Due ($384.75)" at bounding box center [685, 455] width 897 height 36
click at [246, 454] on input "Pay Today's Balance Due ($384.75)" at bounding box center [254, 451] width 18 height 29
radio input "true"
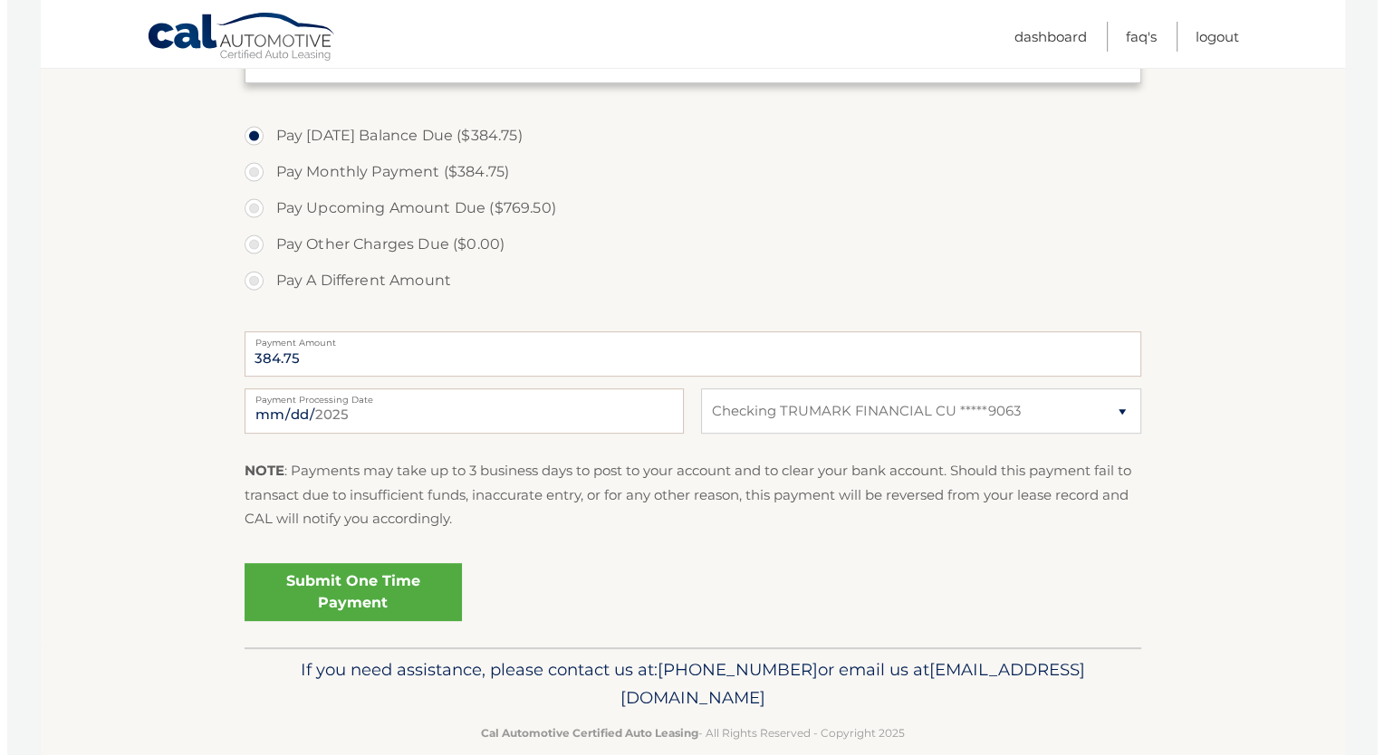
scroll to position [591, 0]
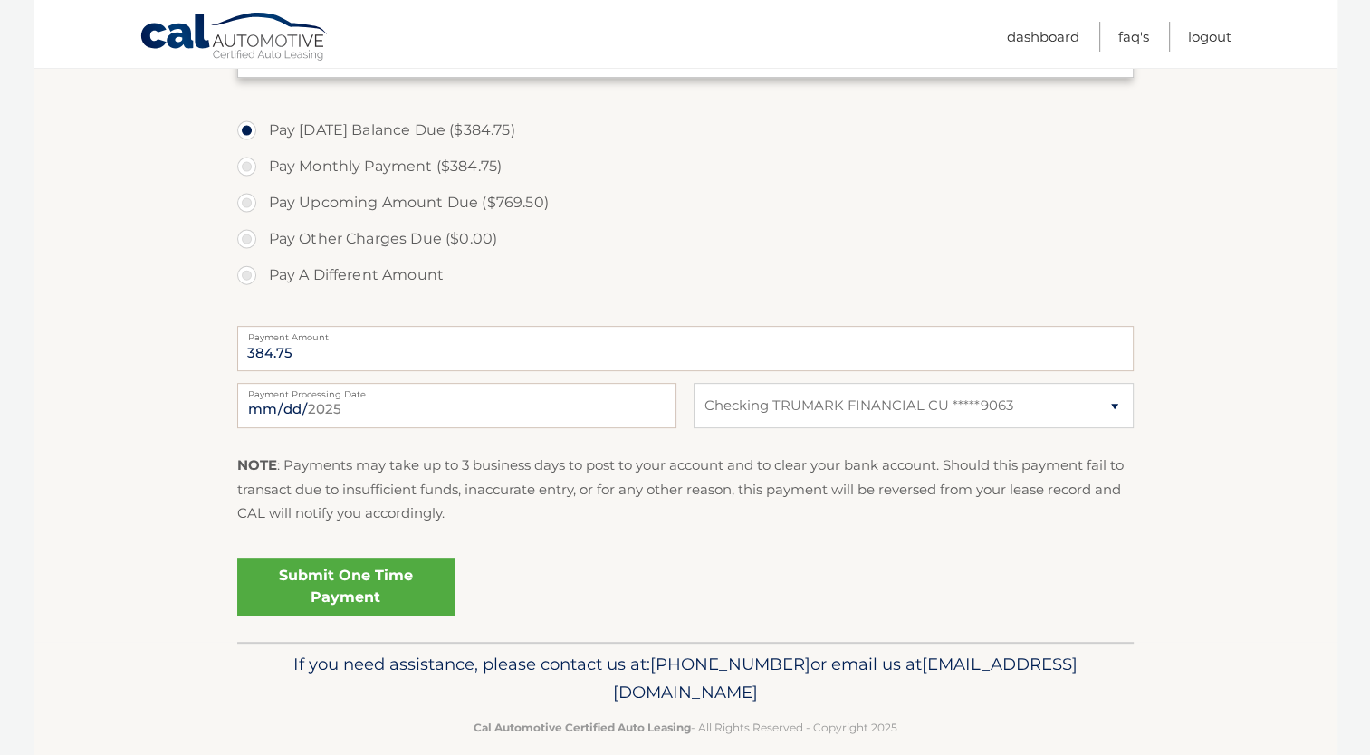
click at [354, 588] on link "Submit One Time Payment" at bounding box center [345, 587] width 217 height 58
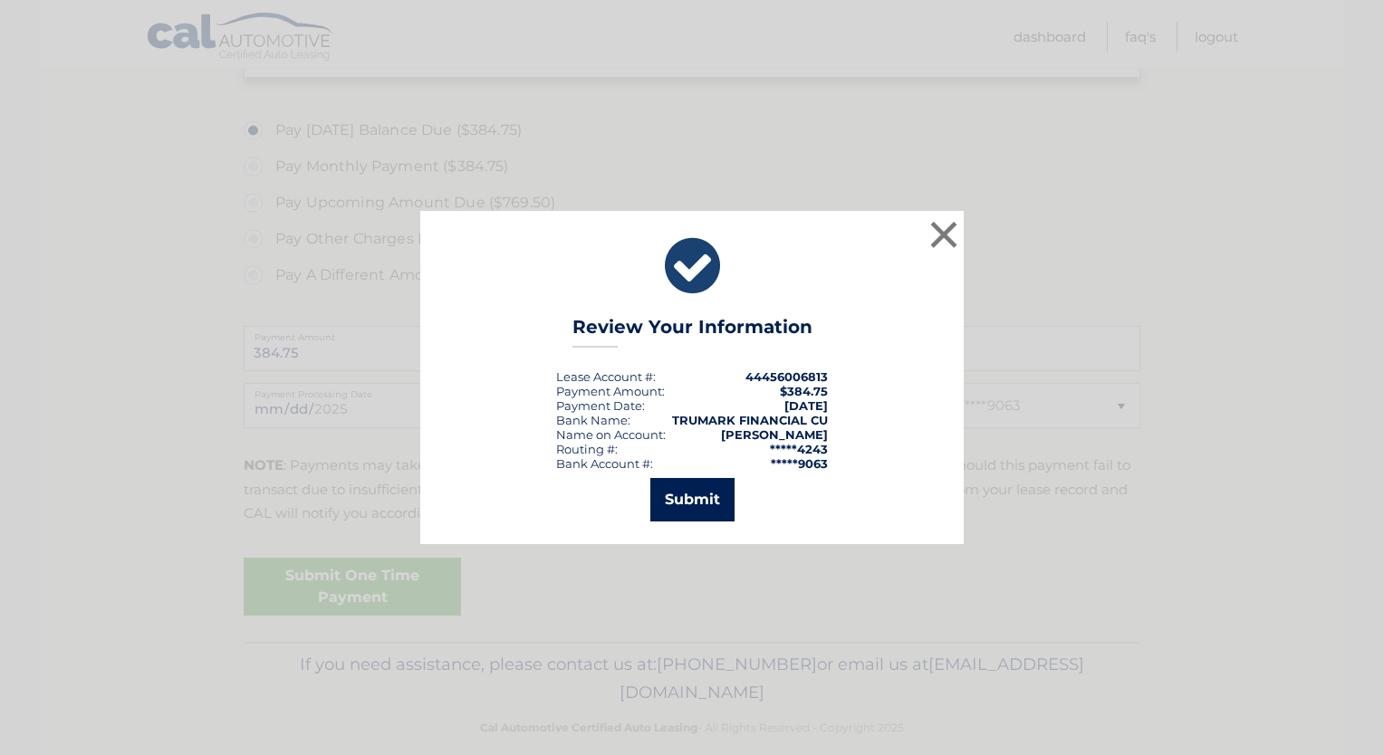
click at [689, 505] on button "Submit" at bounding box center [692, 499] width 84 height 43
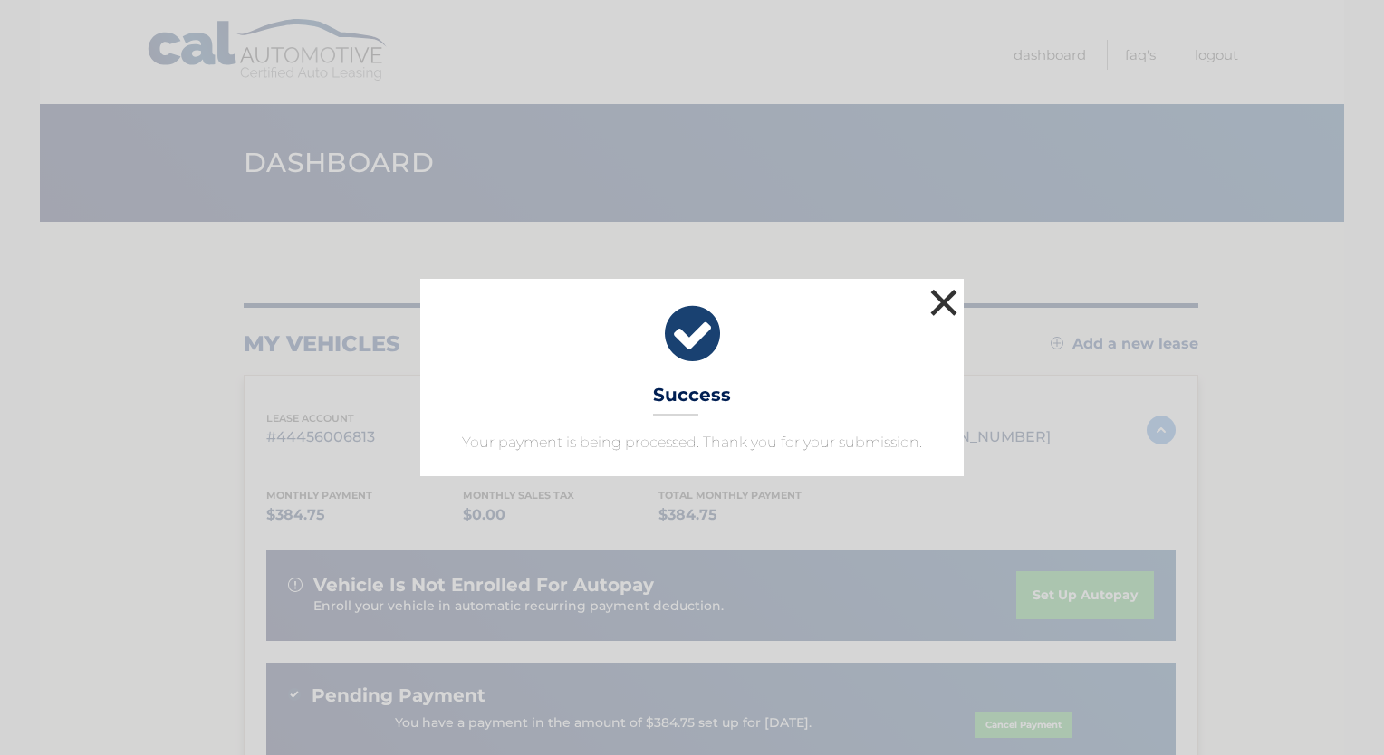
click at [954, 301] on button "×" at bounding box center [944, 302] width 36 height 36
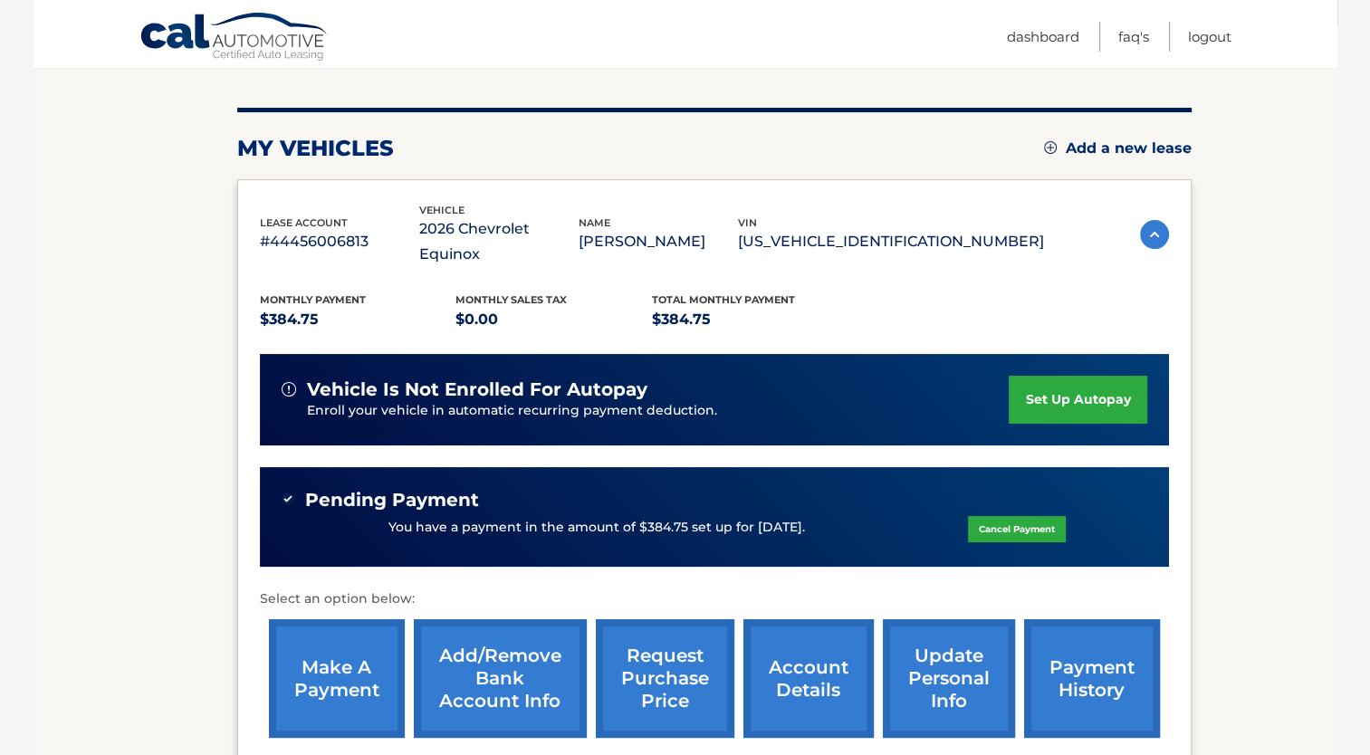
scroll to position [178, 0]
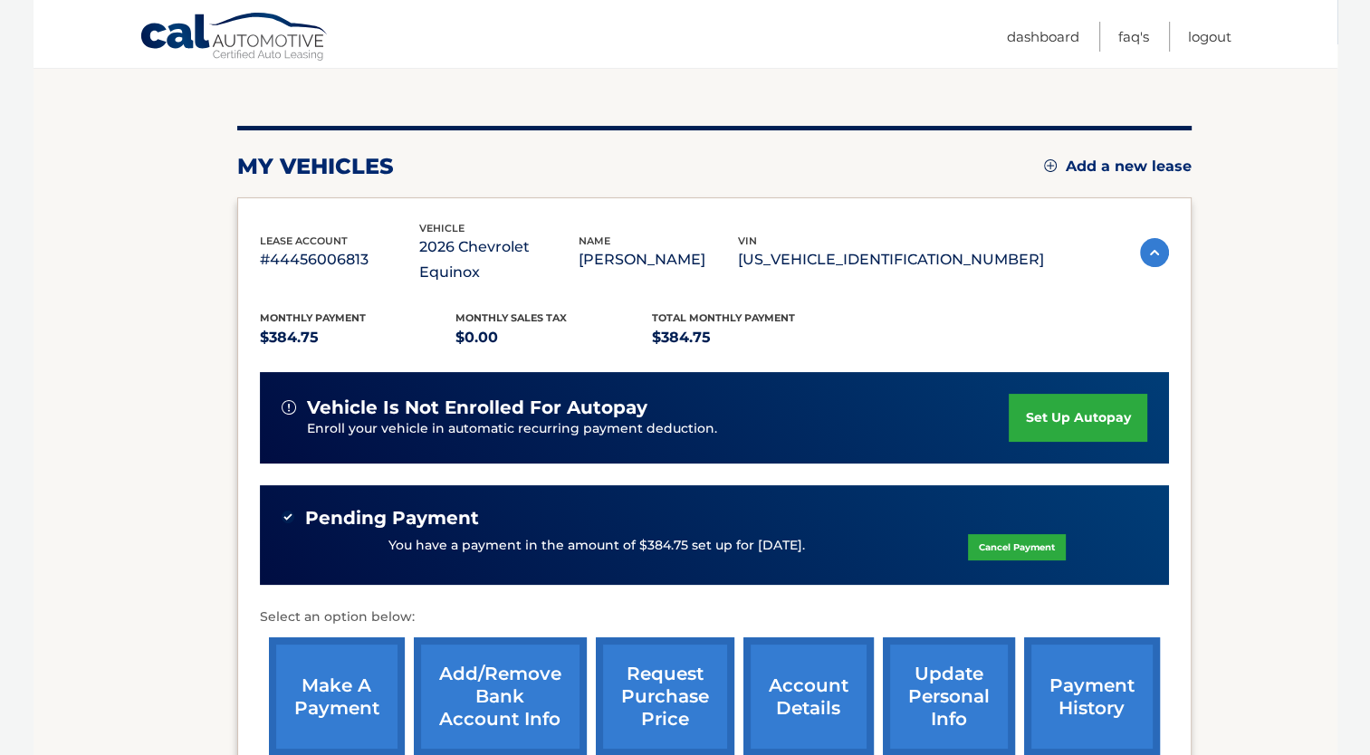
click at [1069, 397] on link "set up autopay" at bounding box center [1078, 418] width 138 height 48
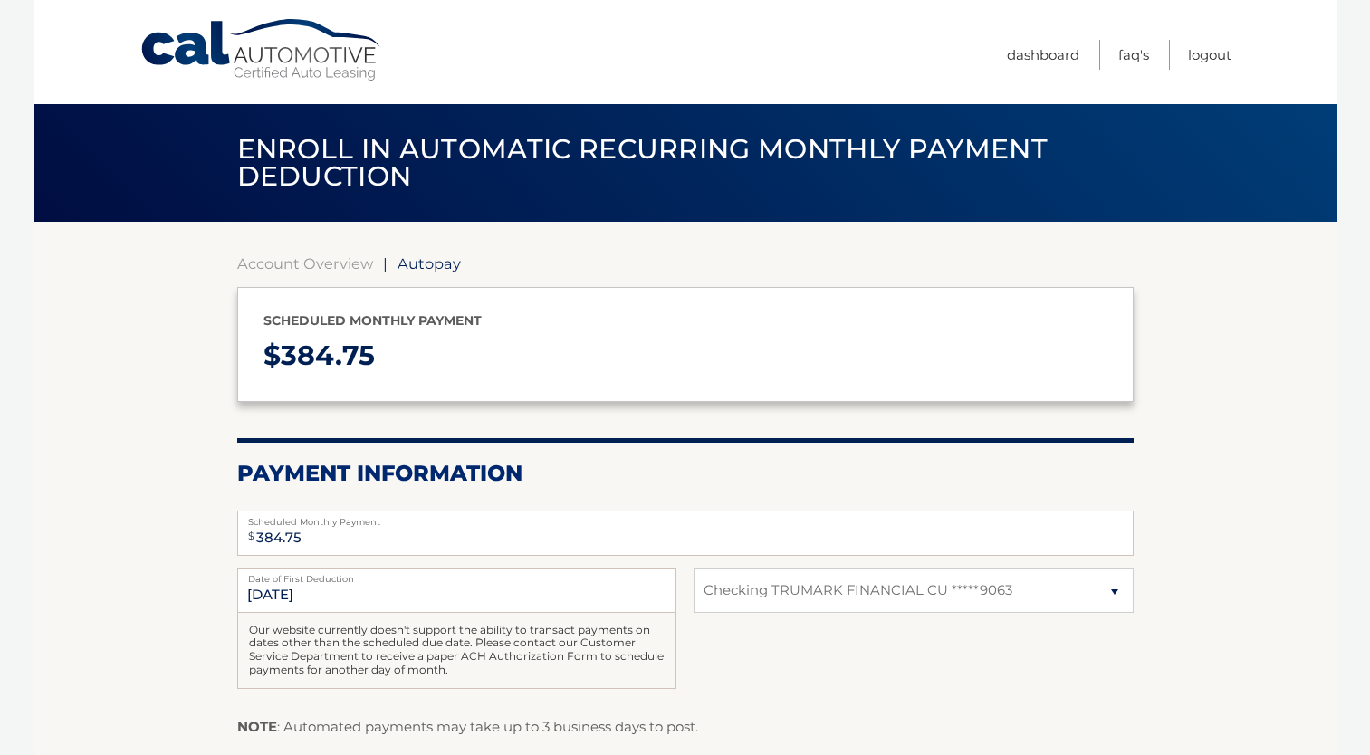
select select "MDVlNTRmZWUtZjJhZC00YTNhLTkzYmYtOGZhMDBlMGM5OTM5"
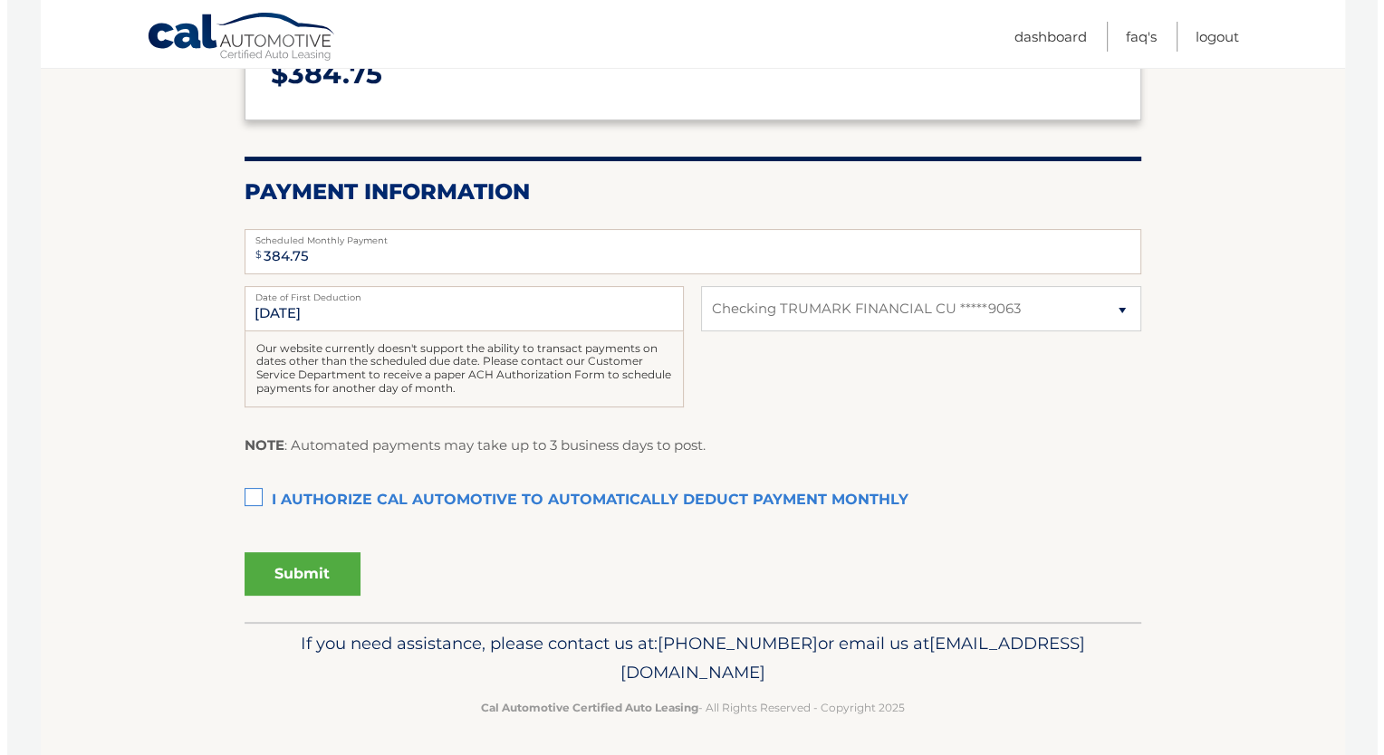
scroll to position [283, 0]
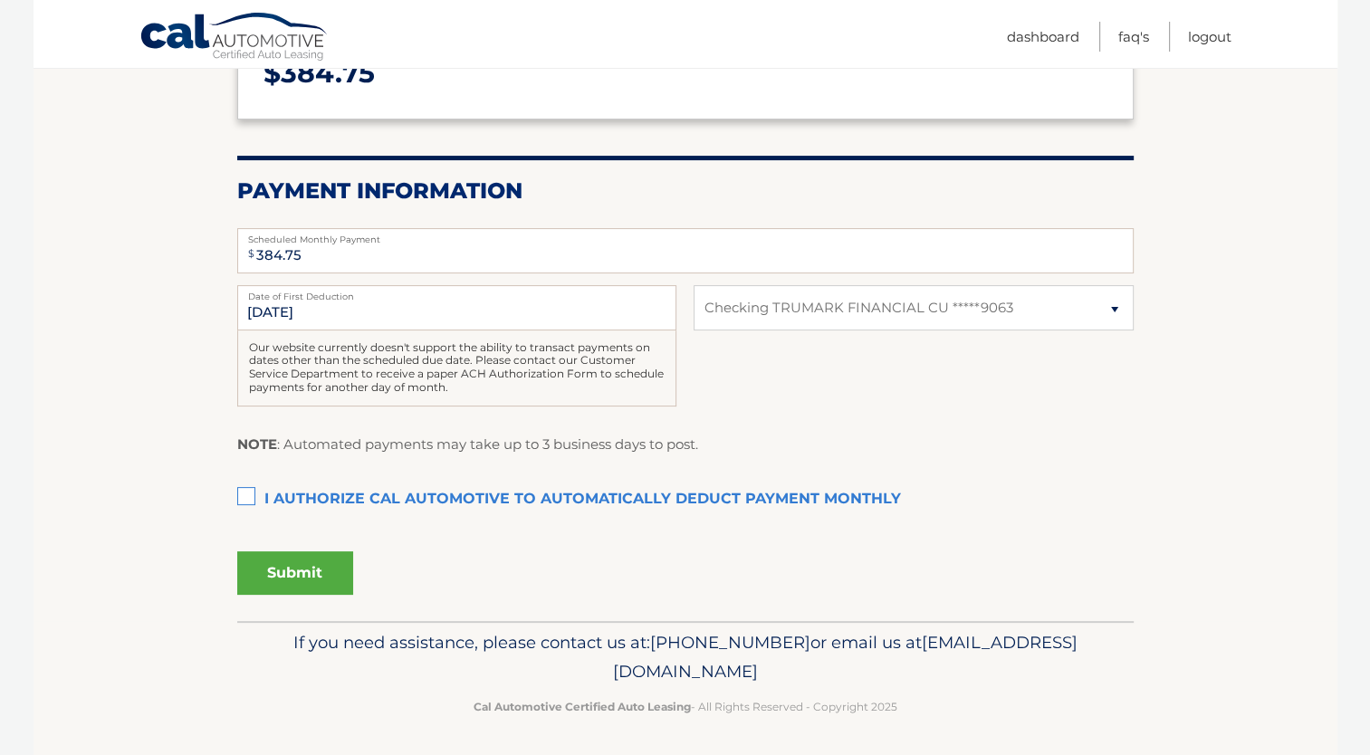
click at [237, 485] on label "I authorize cal automotive to automatically deduct payment monthly This checkbo…" at bounding box center [685, 500] width 897 height 36
click at [0, 0] on input "I authorize cal automotive to automatically deduct payment monthly This checkbo…" at bounding box center [0, 0] width 0 height 0
click at [312, 578] on button "Submit" at bounding box center [295, 573] width 116 height 43
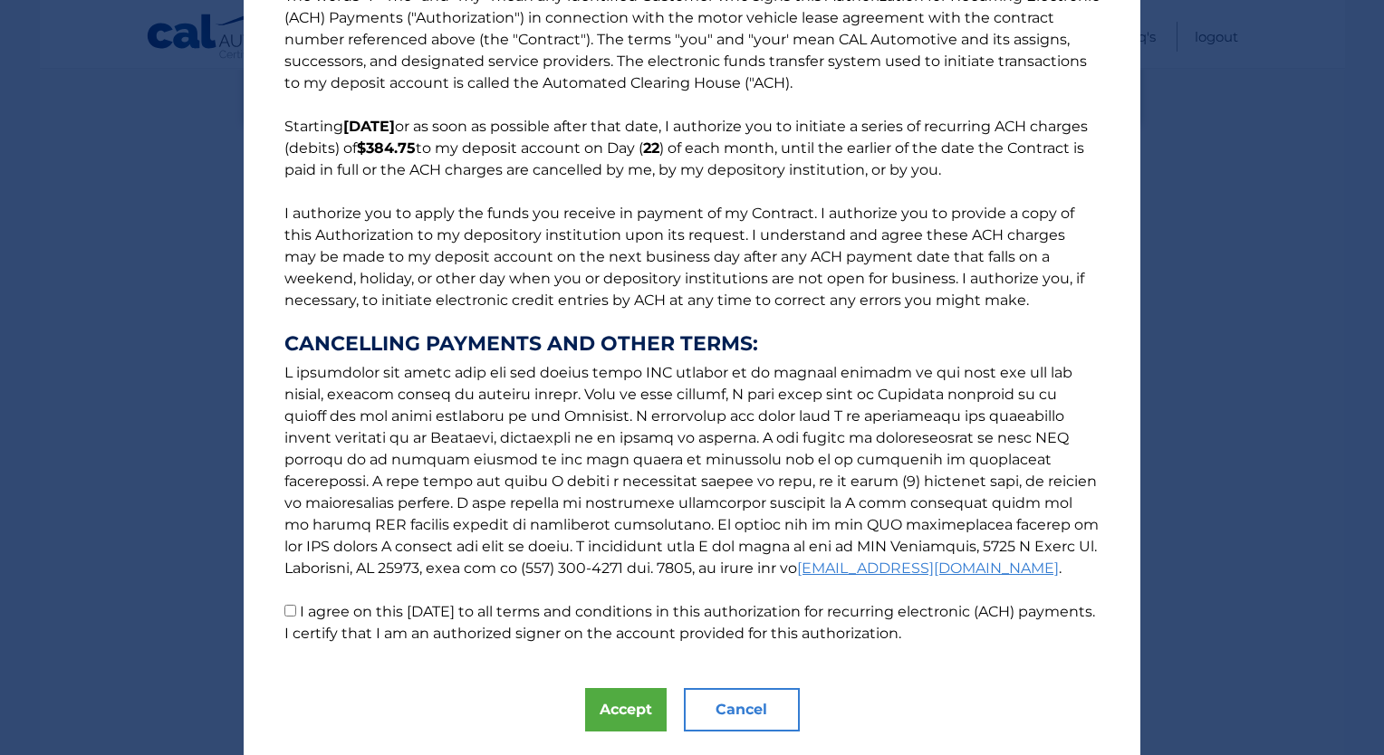
scroll to position [100, 0]
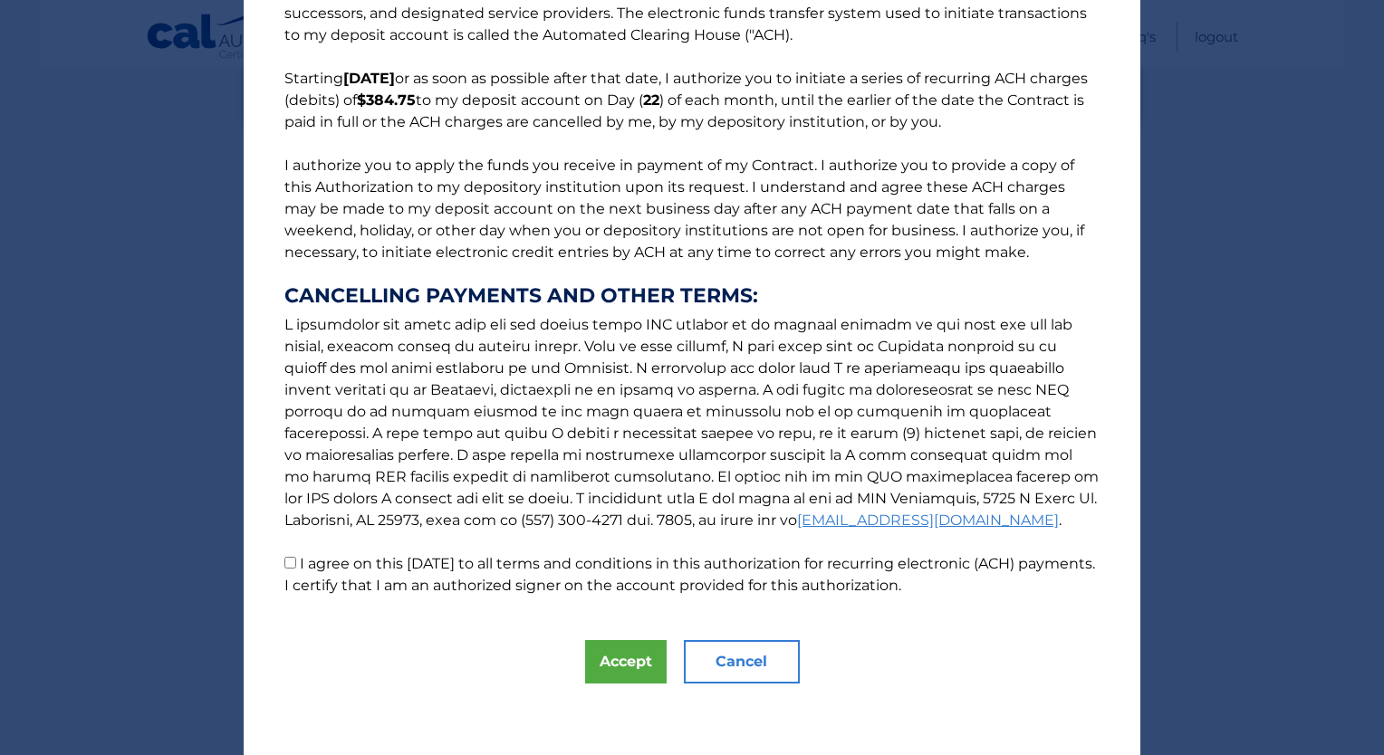
click at [300, 569] on label "I agree on this [DATE] to all terms and conditions in this authorization for re…" at bounding box center [689, 574] width 811 height 39
click at [296, 569] on input "I agree on this [DATE] to all terms and conditions in this authorization for re…" at bounding box center [290, 563] width 12 height 12
checkbox input "true"
click at [626, 668] on button "Accept" at bounding box center [626, 661] width 82 height 43
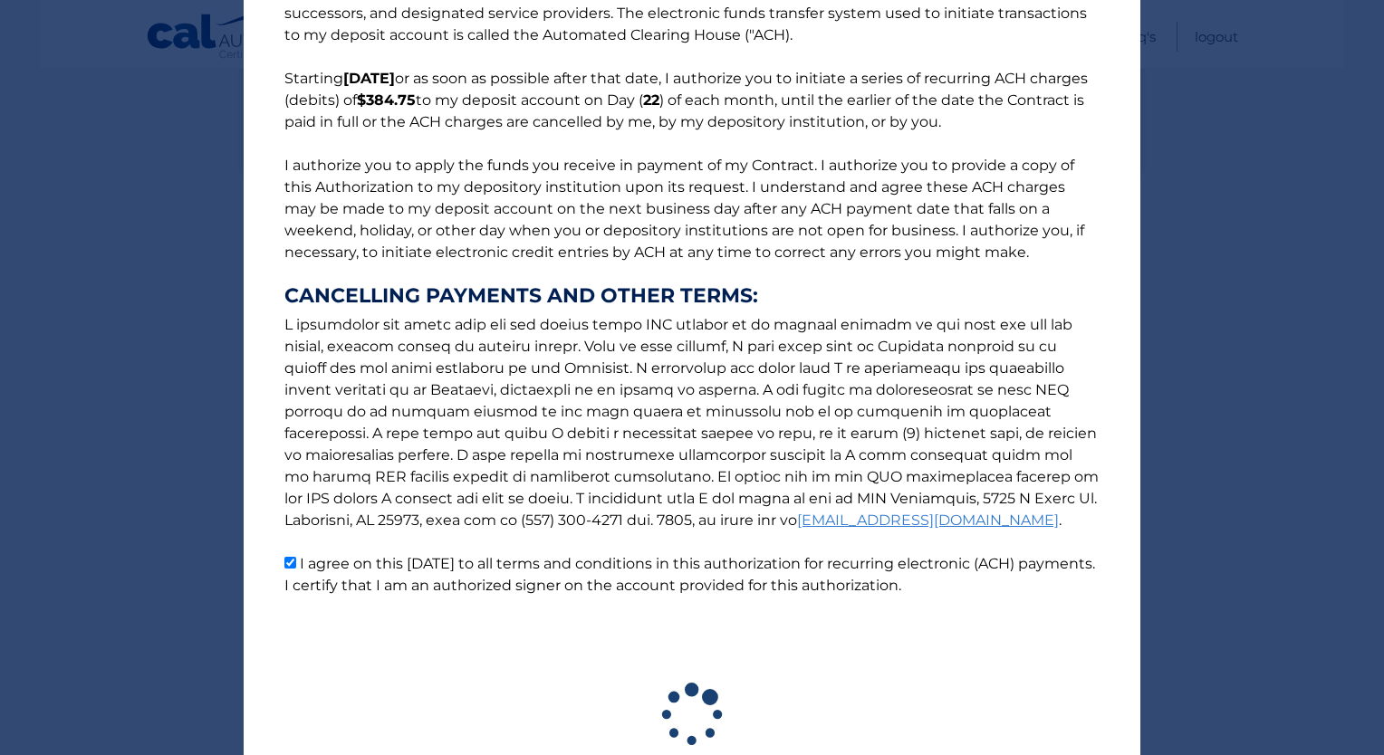
scroll to position [233, 0]
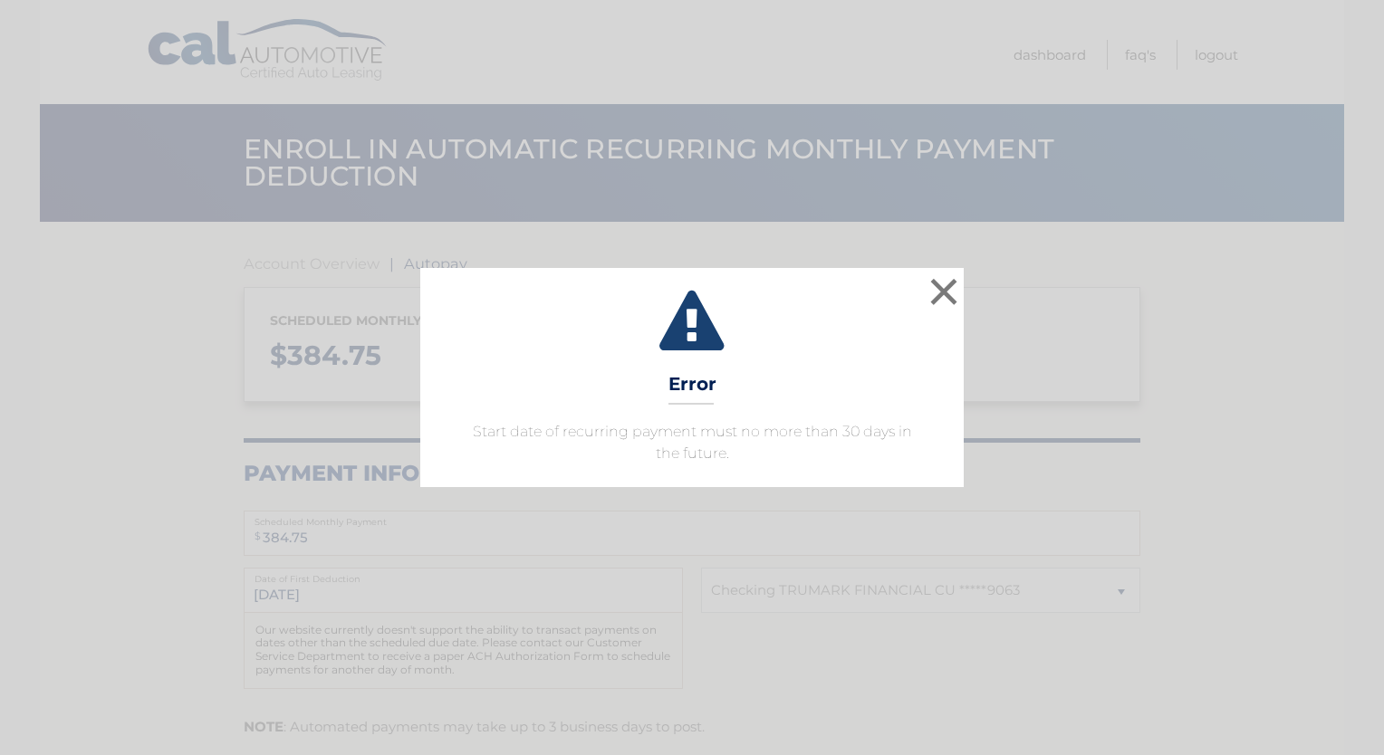
select select "MDVlNTRmZWUtZjJhZC00YTNhLTkzYmYtOGZhMDBlMGM5OTM5"
click at [945, 290] on button "×" at bounding box center [944, 292] width 36 height 36
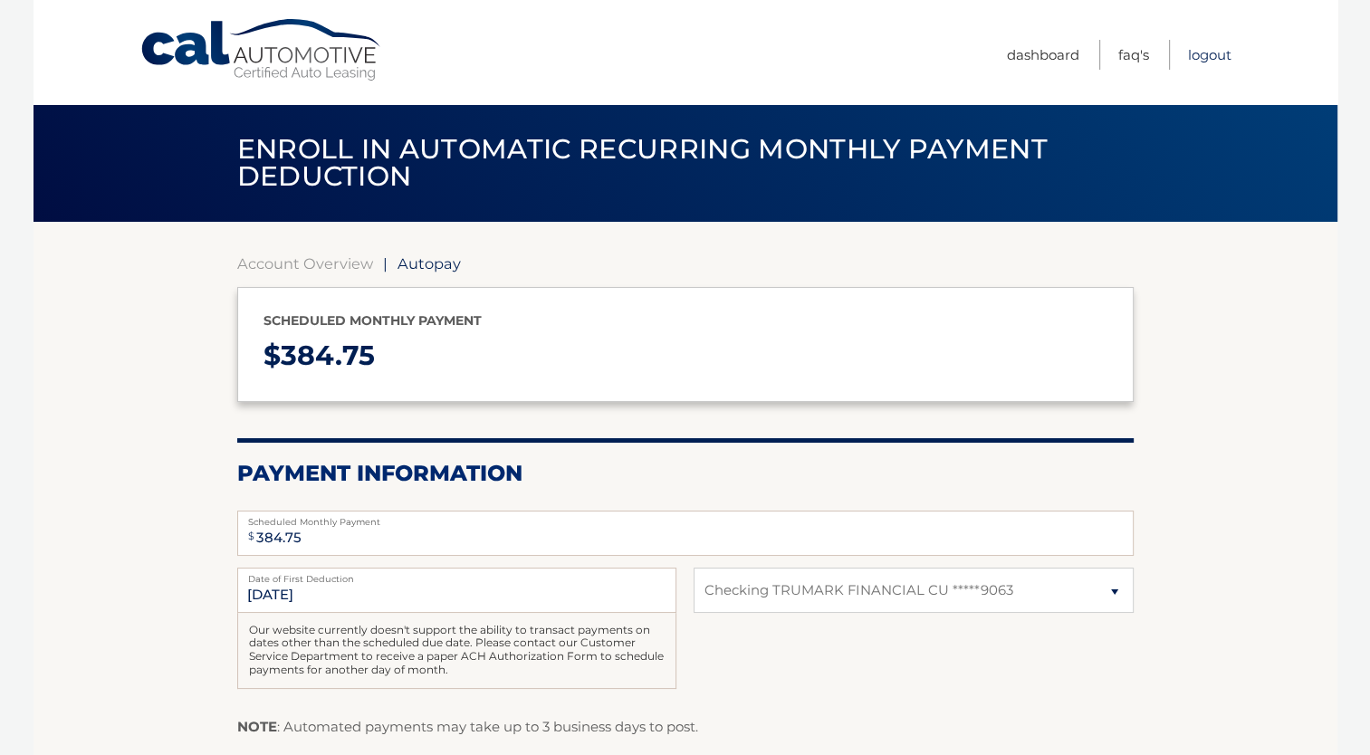
click at [1206, 50] on link "Logout" at bounding box center [1209, 55] width 43 height 30
